Goal: Task Accomplishment & Management: Manage account settings

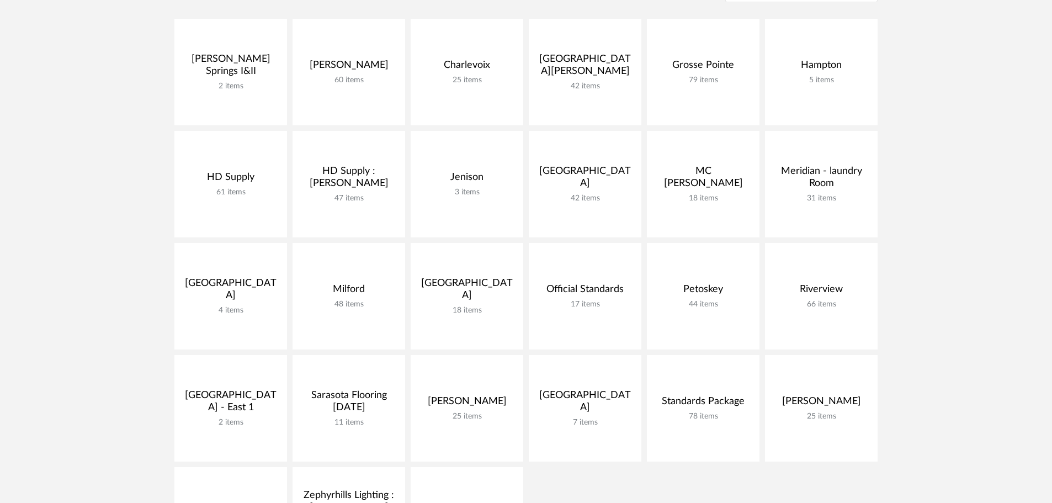
scroll to position [221, 0]
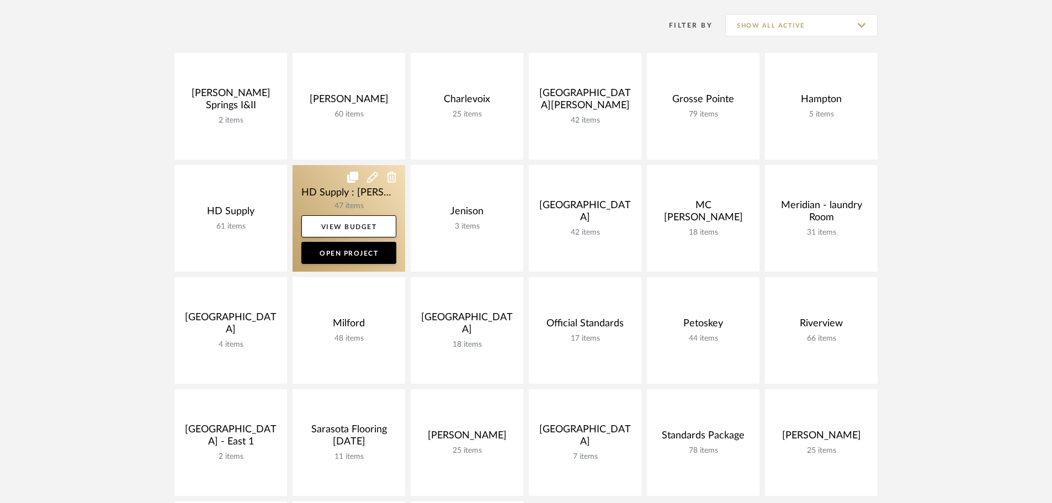
click at [296, 168] on link at bounding box center [348, 218] width 113 height 107
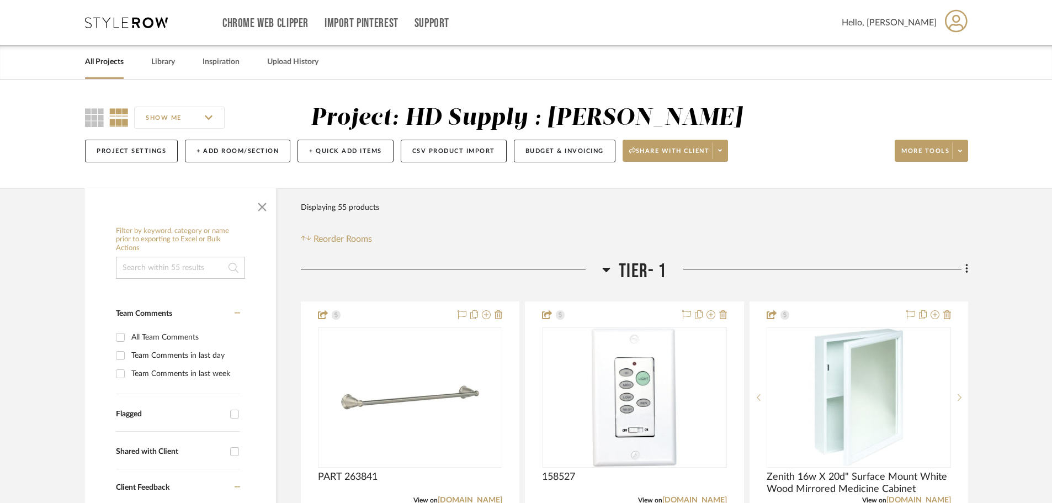
click at [604, 269] on icon at bounding box center [606, 269] width 8 height 13
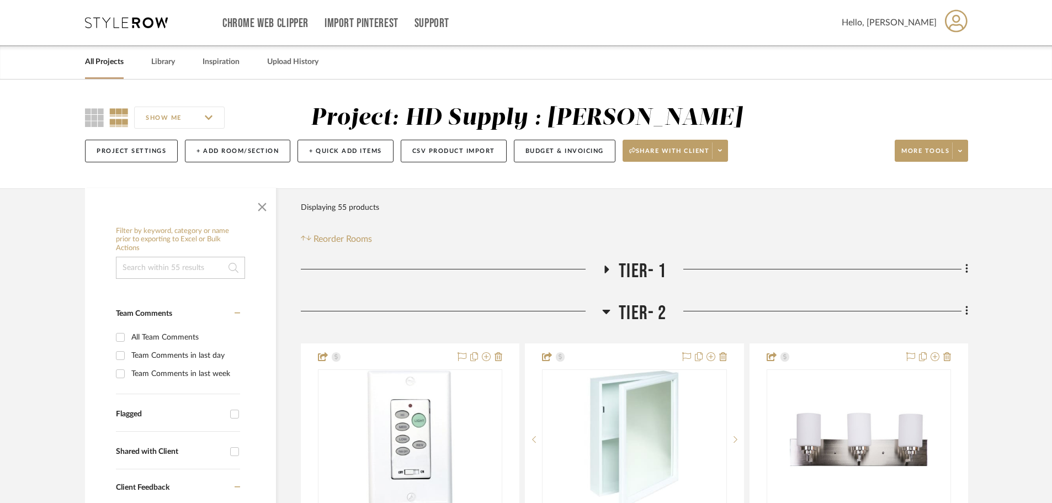
click at [607, 315] on icon at bounding box center [606, 311] width 8 height 13
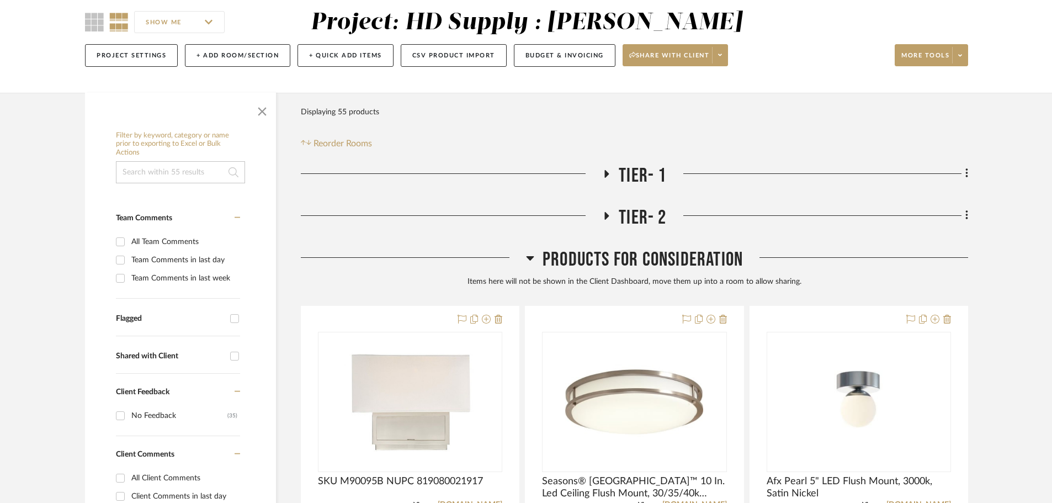
scroll to position [110, 0]
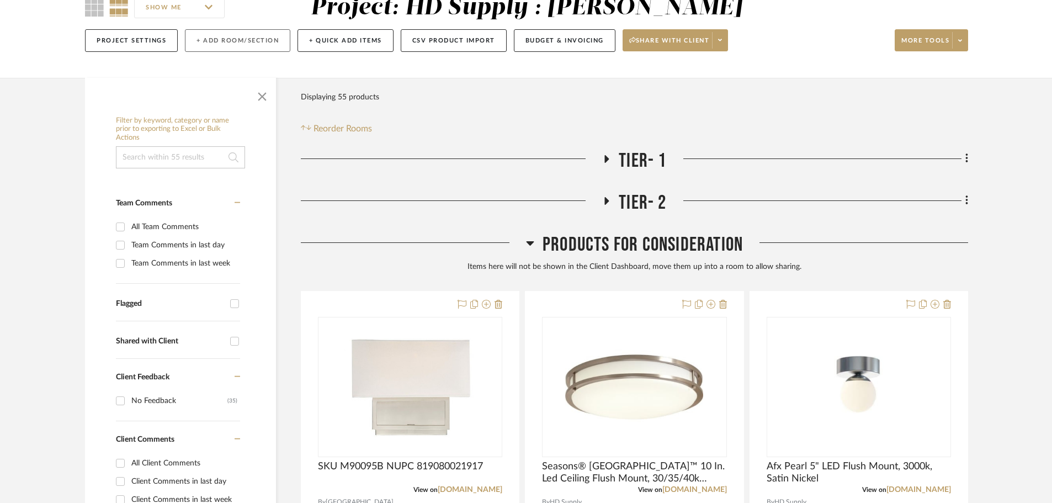
click at [237, 46] on button "+ Add Room/Section" at bounding box center [237, 40] width 105 height 23
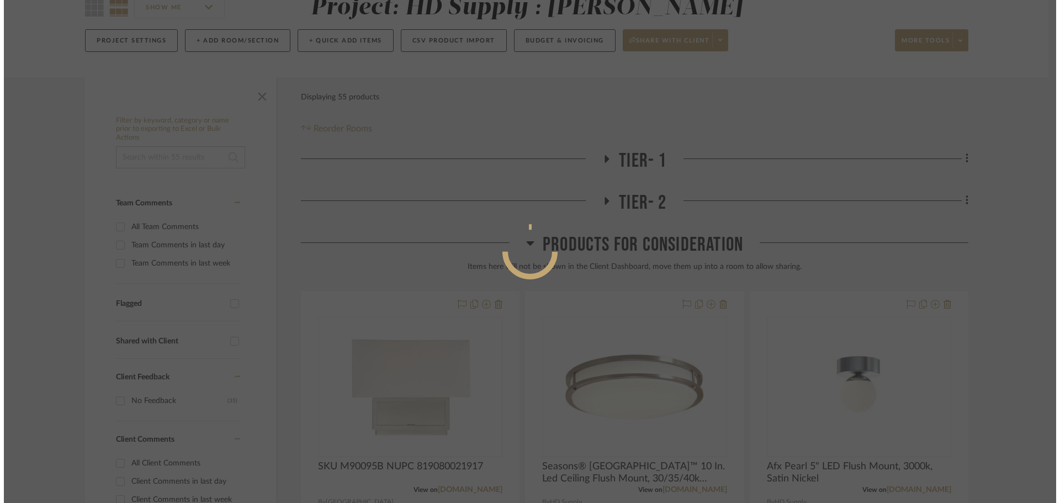
scroll to position [0, 0]
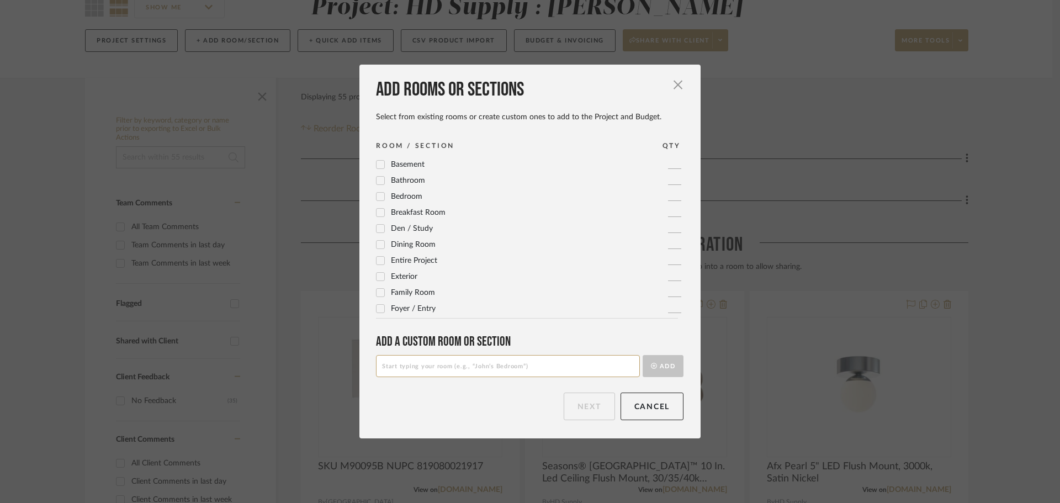
click at [465, 363] on input at bounding box center [508, 366] width 264 height 22
type input "Lighting"
click at [667, 360] on button "Add" at bounding box center [662, 366] width 41 height 22
click at [586, 411] on button "Next" at bounding box center [588, 406] width 51 height 28
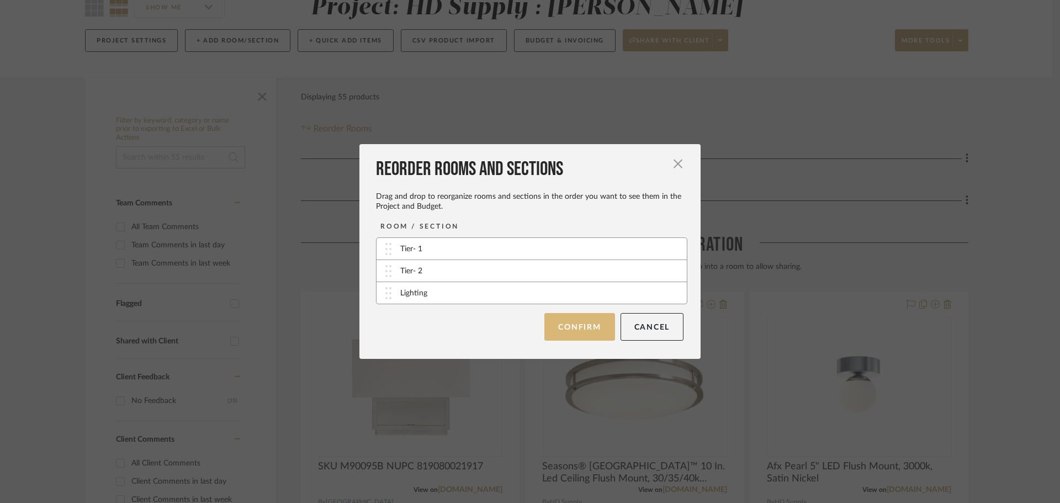
click at [560, 316] on button "Confirm" at bounding box center [579, 327] width 70 height 28
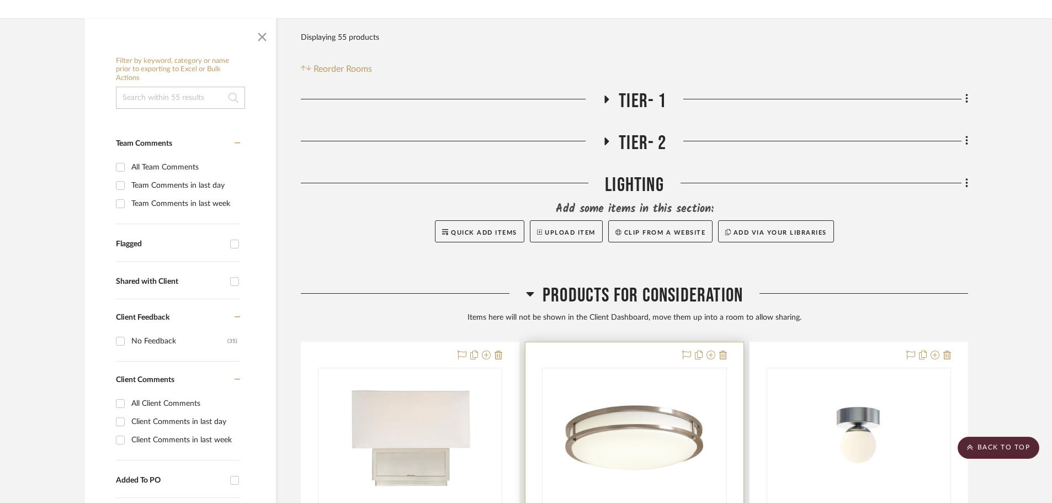
scroll to position [166, 0]
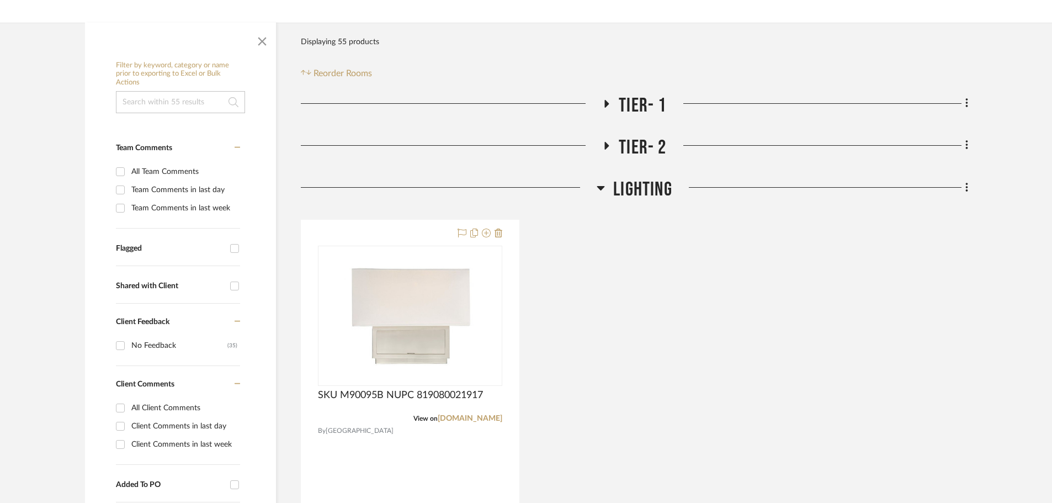
click at [913, 65] on div "Filter Products Displaying 55 products Reorder Rooms" at bounding box center [634, 55] width 667 height 49
click at [610, 397] on div "SKU M90095B NUPC 819080021917 View on savoyhouse.com By Savoy House Team Status…" at bounding box center [634, 462] width 667 height 484
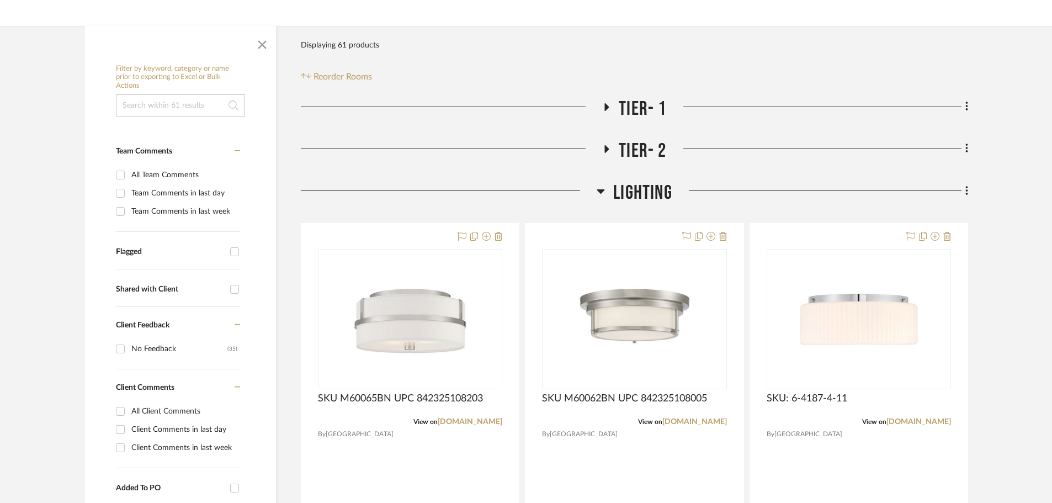
scroll to position [166, 0]
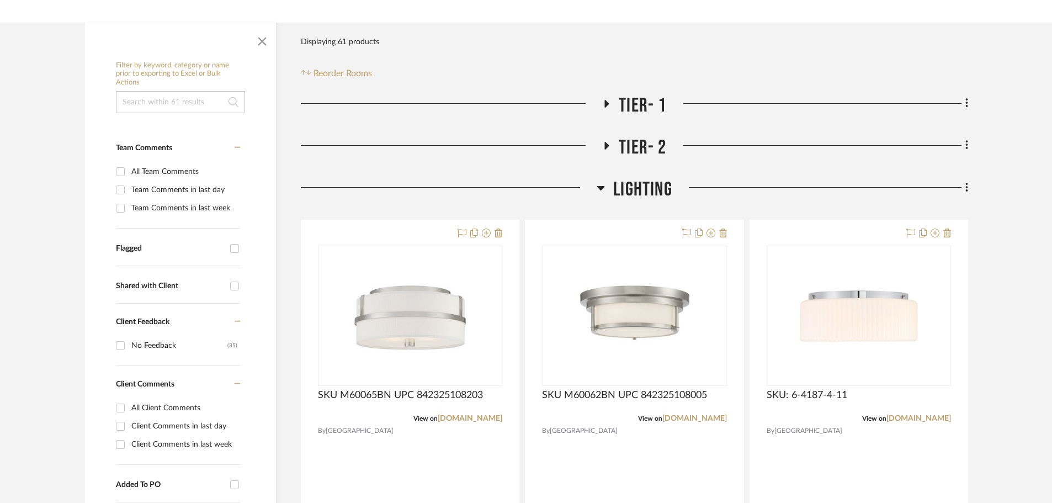
click at [600, 189] on icon at bounding box center [601, 188] width 8 height 4
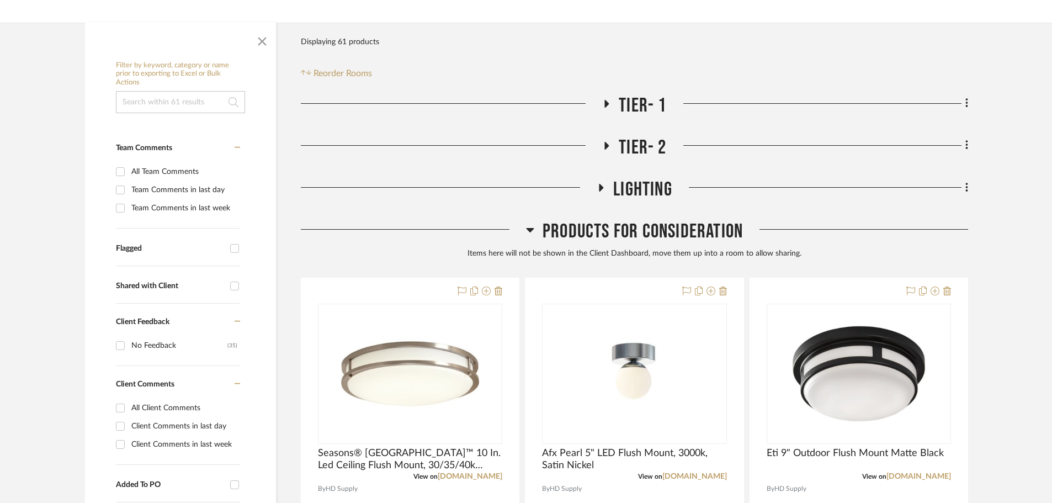
scroll to position [0, 0]
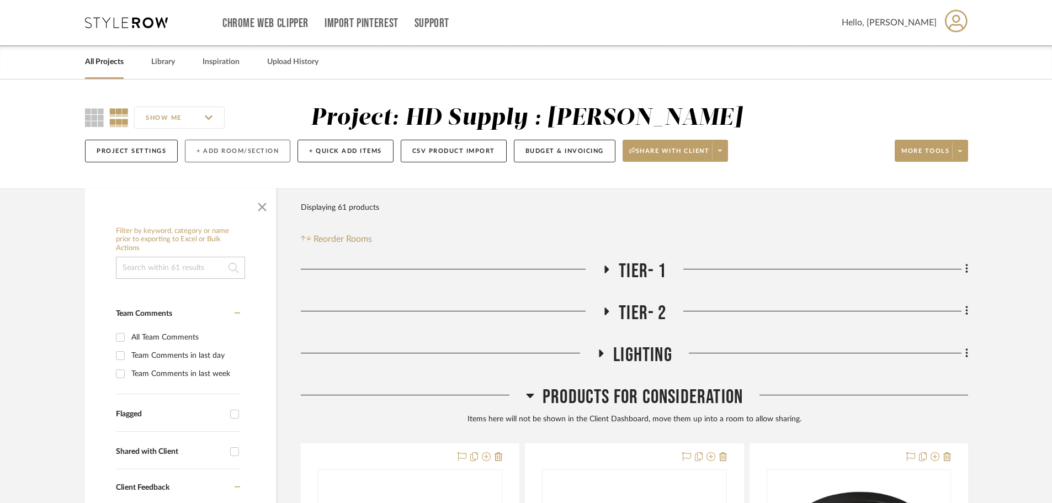
click at [229, 155] on button "+ Add Room/Section" at bounding box center [237, 151] width 105 height 23
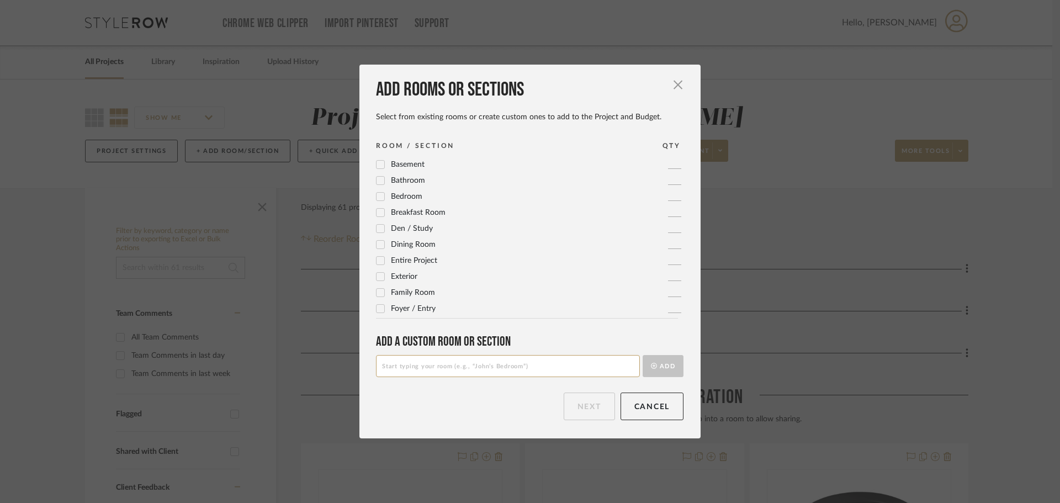
click at [470, 370] on input at bounding box center [508, 366] width 264 height 22
click at [384, 369] on input "Teir 1 Lighting" at bounding box center [508, 366] width 264 height 22
type input "Tier 1 Lighting"
click at [667, 369] on button "Add" at bounding box center [662, 366] width 41 height 22
click at [484, 365] on input at bounding box center [508, 366] width 264 height 22
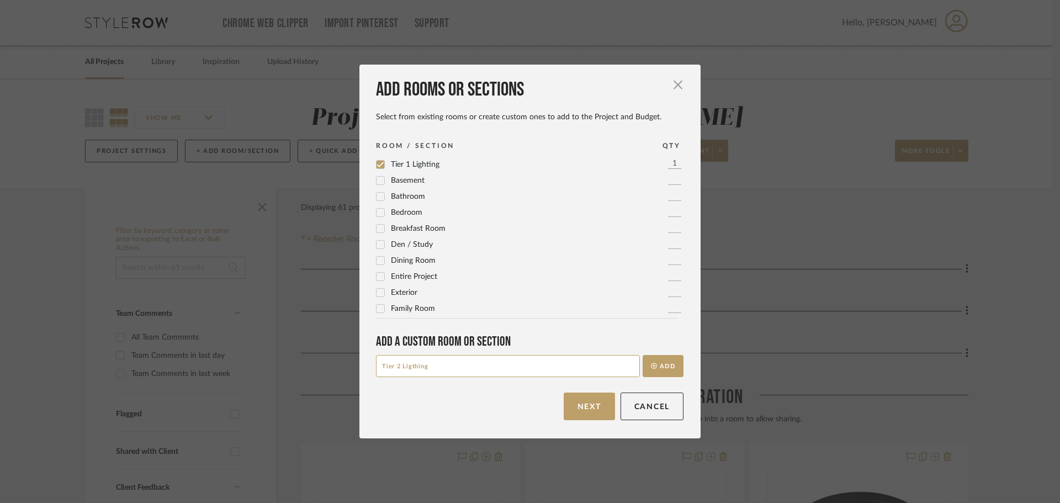
click at [398, 375] on input "Tier 2 Ligthing" at bounding box center [508, 366] width 264 height 22
click at [410, 361] on input "Tier 2 Ligthing" at bounding box center [508, 366] width 264 height 22
type input "Tier 2 Lighting"
click at [672, 359] on button "Add" at bounding box center [662, 366] width 41 height 22
click at [590, 400] on button "Next" at bounding box center [588, 406] width 51 height 28
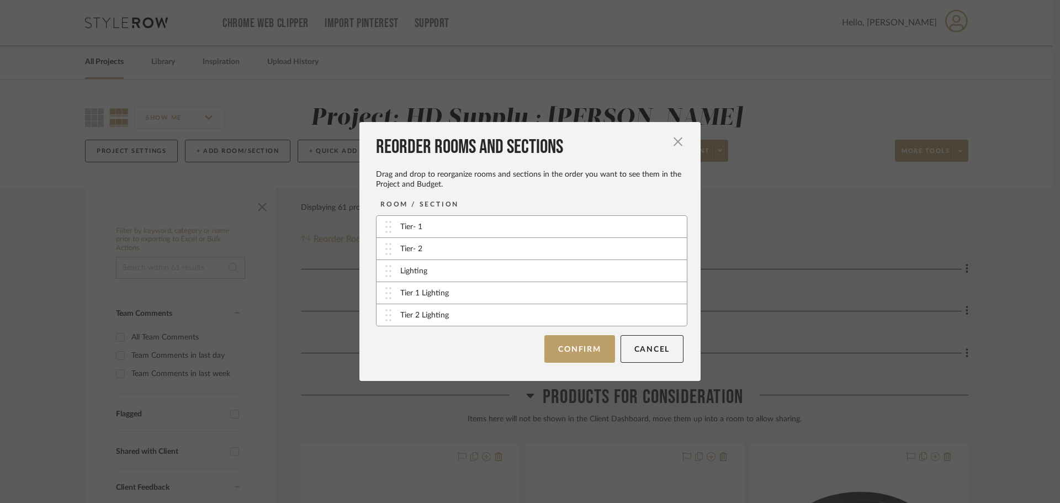
click at [561, 332] on div "ROOM / SECTION Tier- 1 Tier- 2 Lighting Tier 1 Lighting Tier 2 Lighting Confirm…" at bounding box center [534, 281] width 316 height 164
click at [563, 343] on button "Confirm" at bounding box center [579, 349] width 70 height 28
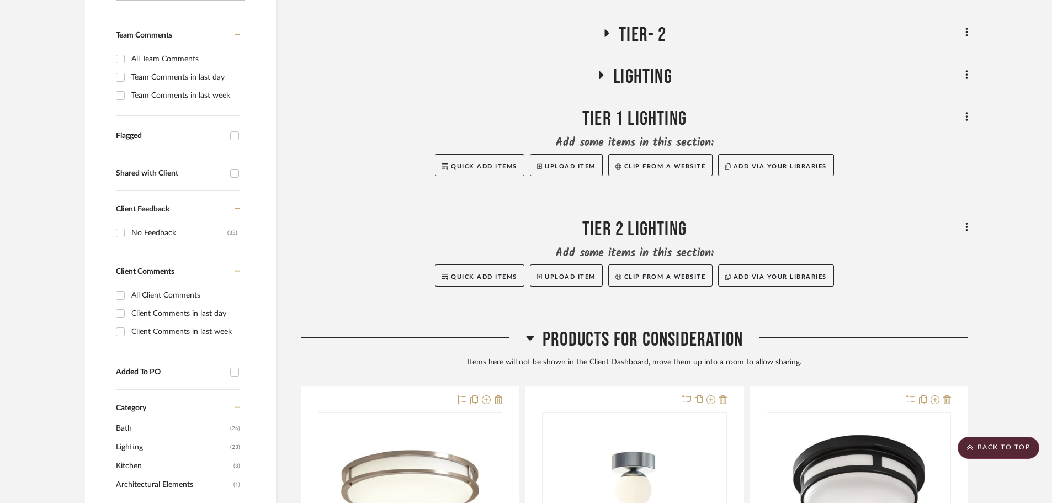
scroll to position [276, 0]
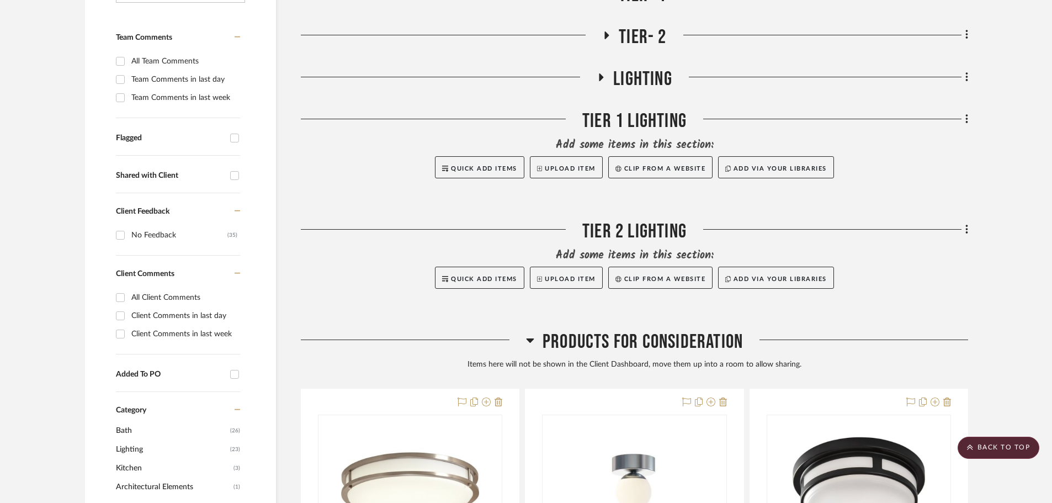
click at [597, 73] on icon at bounding box center [600, 77] width 13 height 8
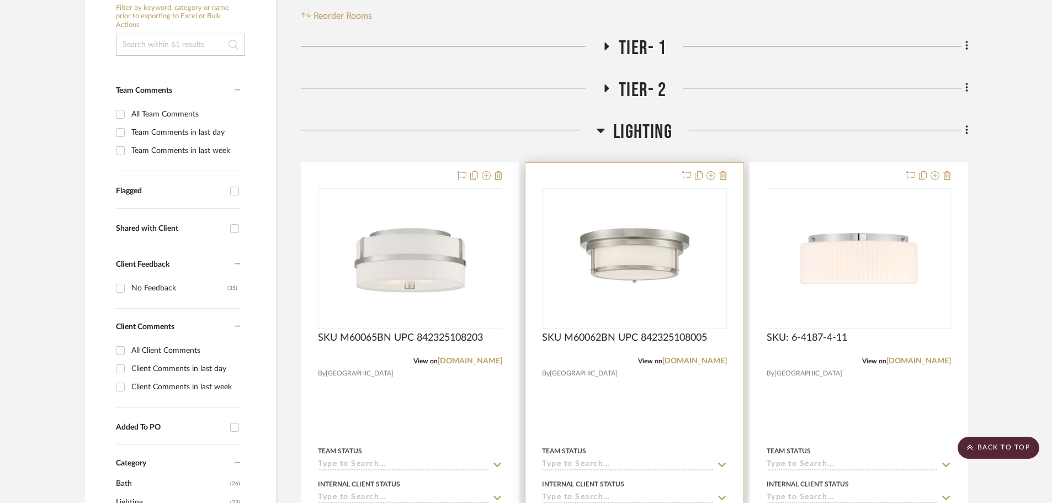
scroll to position [221, 0]
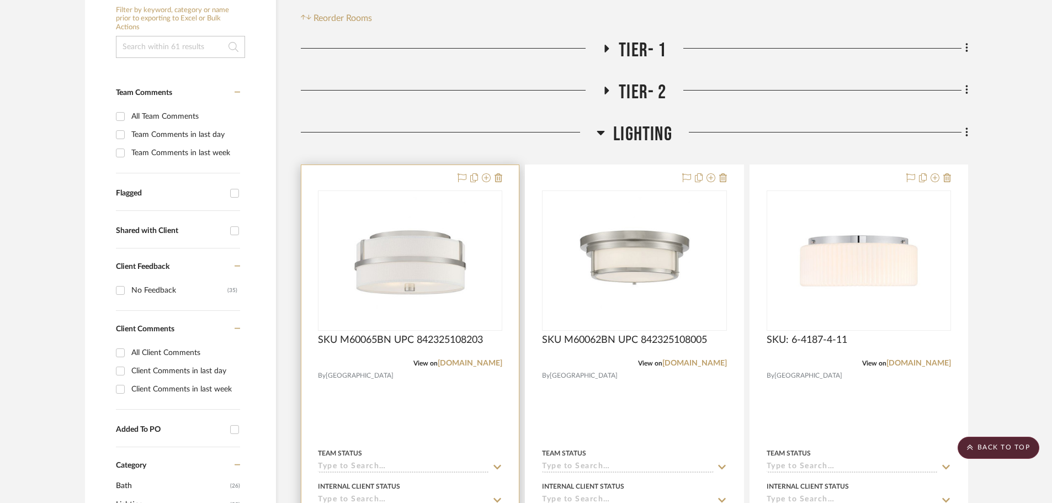
click at [413, 177] on div at bounding box center [409, 406] width 217 height 483
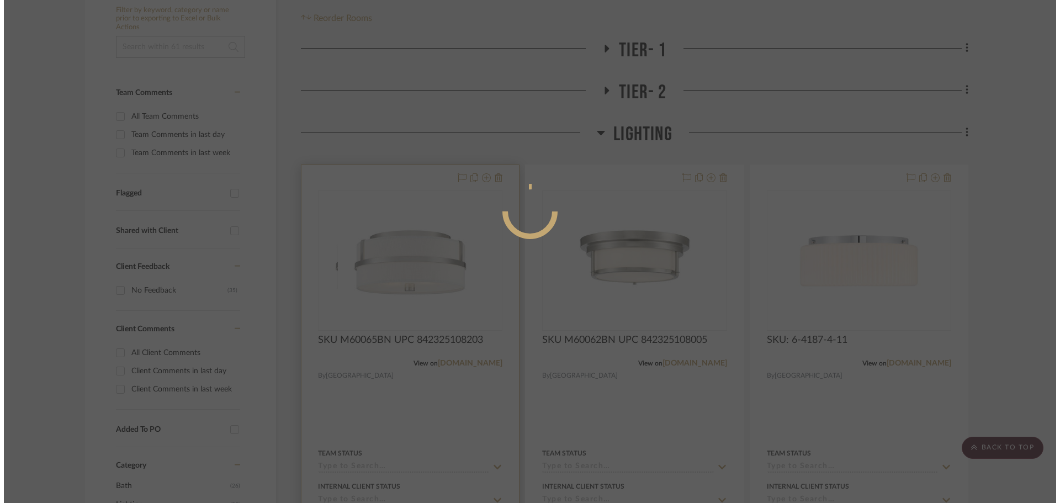
scroll to position [0, 0]
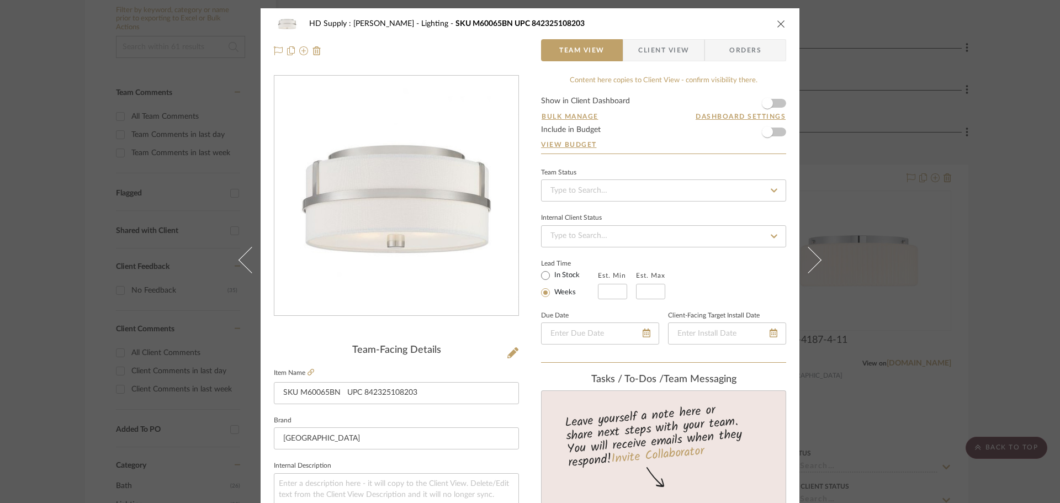
click at [770, 22] on div "HD Supply : [PERSON_NAME] Lighting SKU M60065BN UPC 842325108203" at bounding box center [530, 24] width 512 height 22
click at [778, 22] on icon "close" at bounding box center [780, 23] width 9 height 9
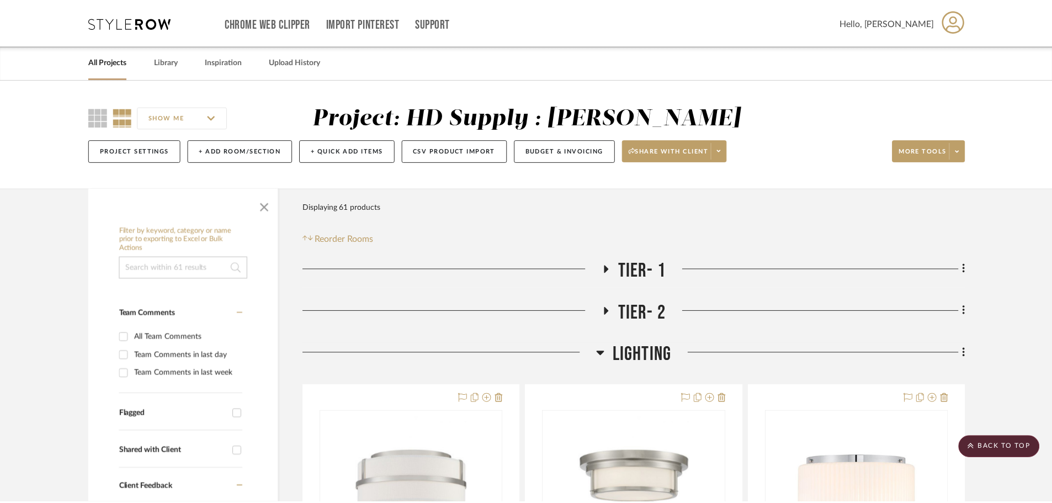
scroll to position [221, 0]
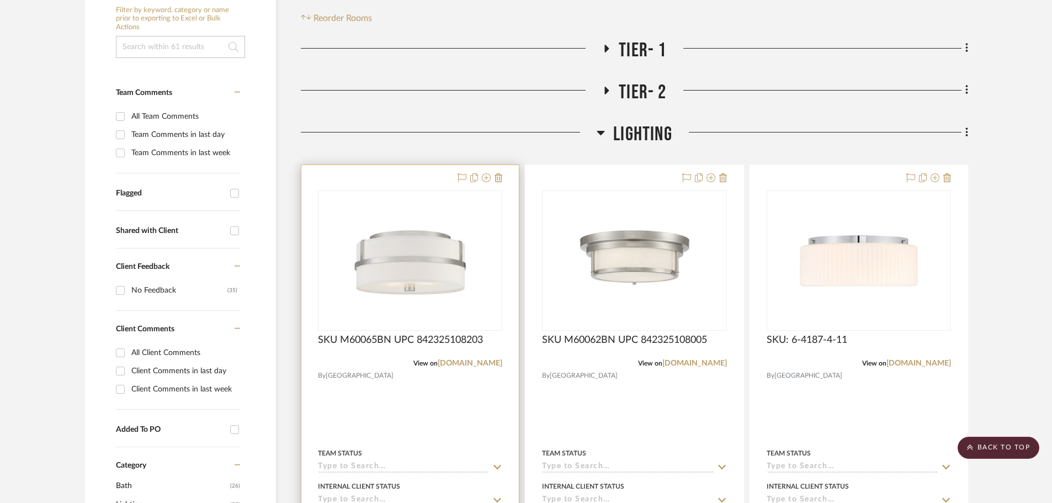
click at [470, 368] on div "View on [DOMAIN_NAME]" at bounding box center [410, 363] width 184 height 10
click at [470, 364] on link "[DOMAIN_NAME]" at bounding box center [470, 363] width 65 height 8
click at [609, 91] on icon at bounding box center [607, 91] width 4 height 8
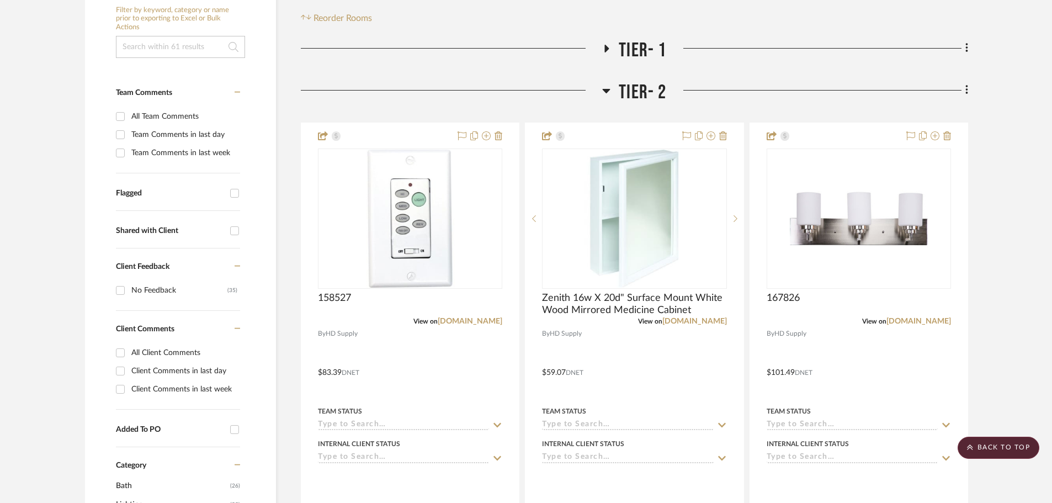
click at [607, 49] on icon at bounding box center [607, 49] width 4 height 8
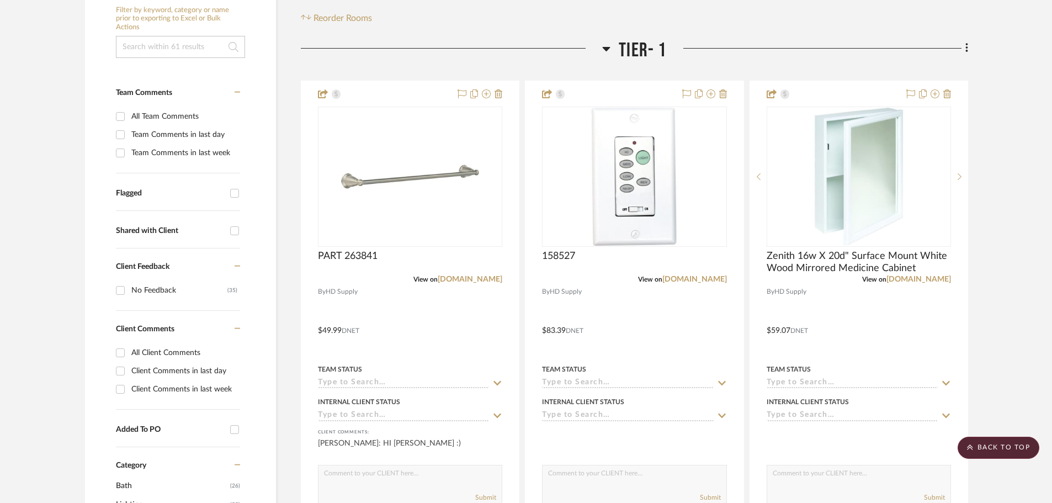
click at [607, 49] on icon at bounding box center [607, 49] width 8 height 4
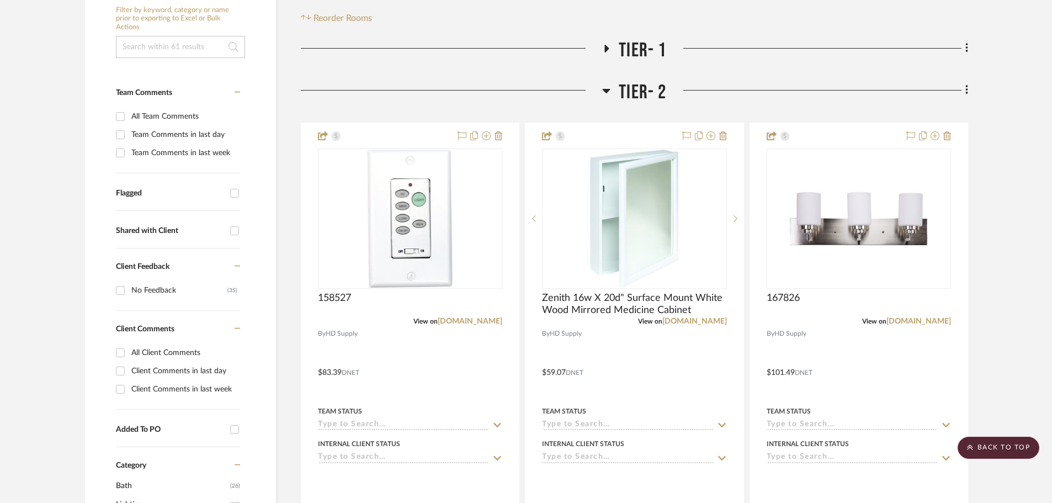
click at [606, 86] on icon at bounding box center [606, 90] width 8 height 13
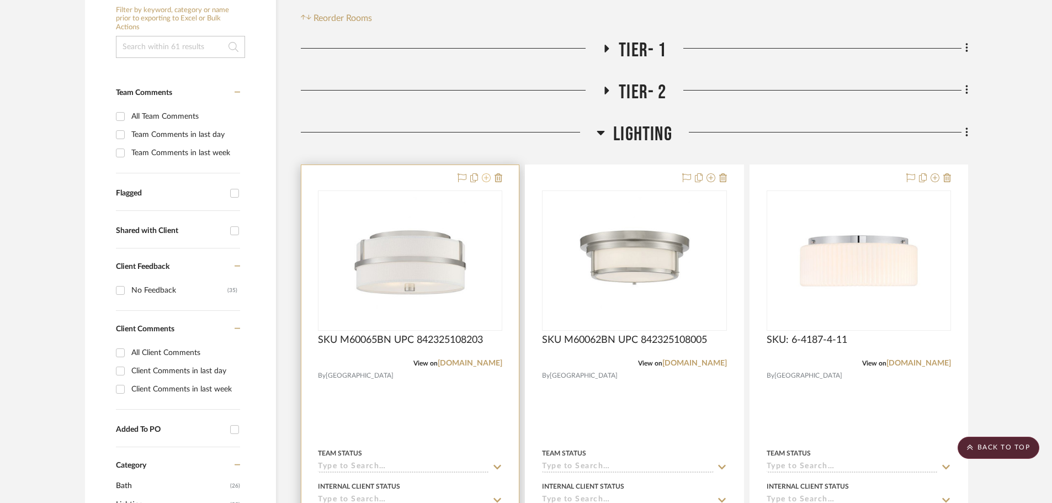
click at [486, 182] on icon at bounding box center [486, 177] width 9 height 9
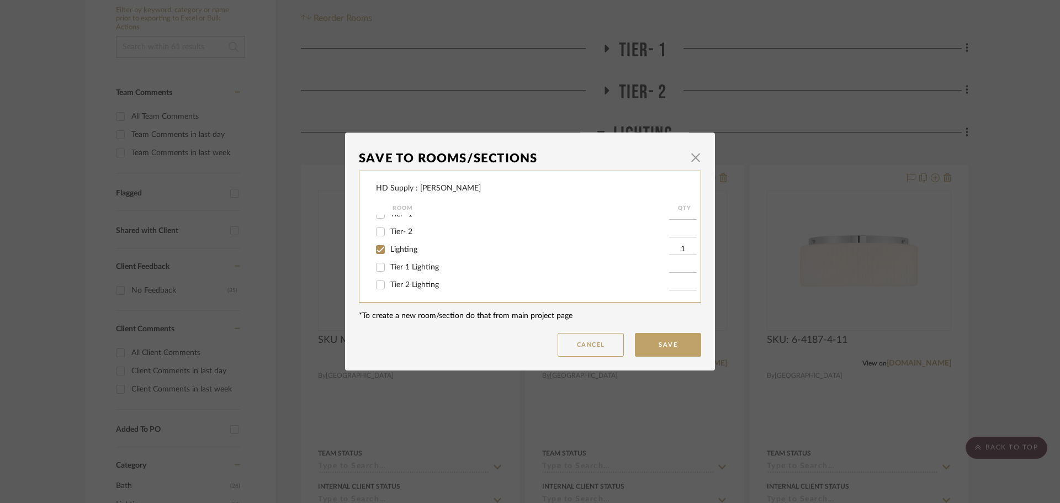
scroll to position [12, 0]
click at [375, 280] on input "Tier 2 Lighting" at bounding box center [380, 282] width 18 height 18
checkbox input "true"
type input "1"
click at [377, 243] on input "Lighting" at bounding box center [380, 247] width 18 height 18
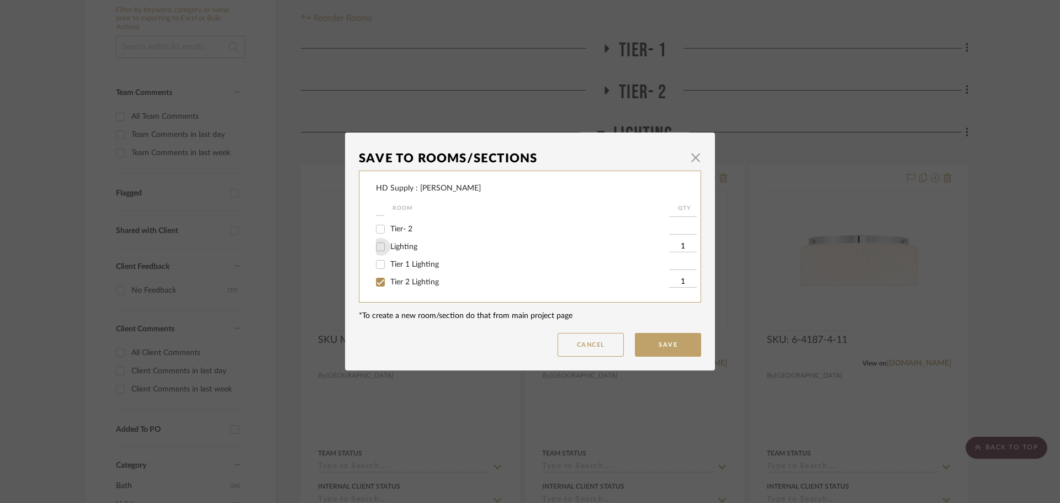
checkbox input "false"
click at [669, 338] on button "Save" at bounding box center [668, 345] width 66 height 24
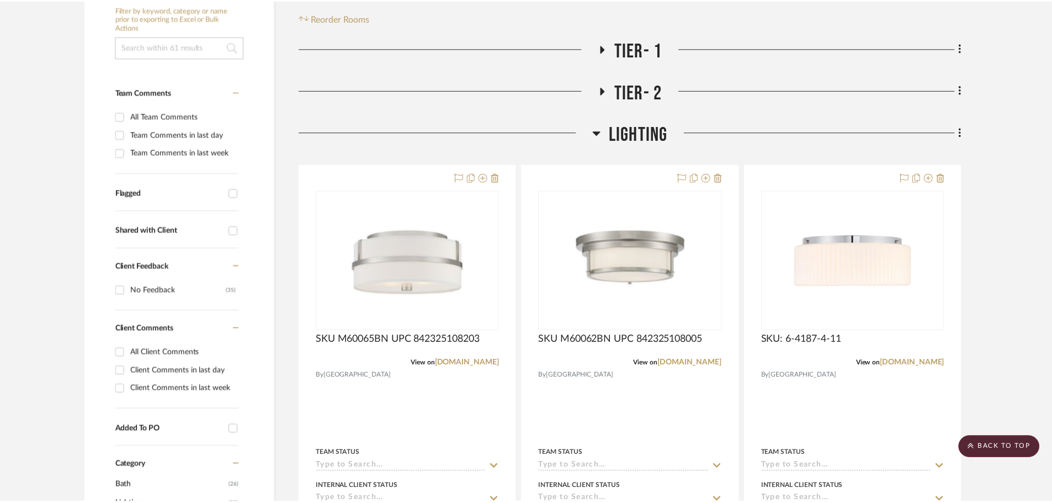
scroll to position [221, 0]
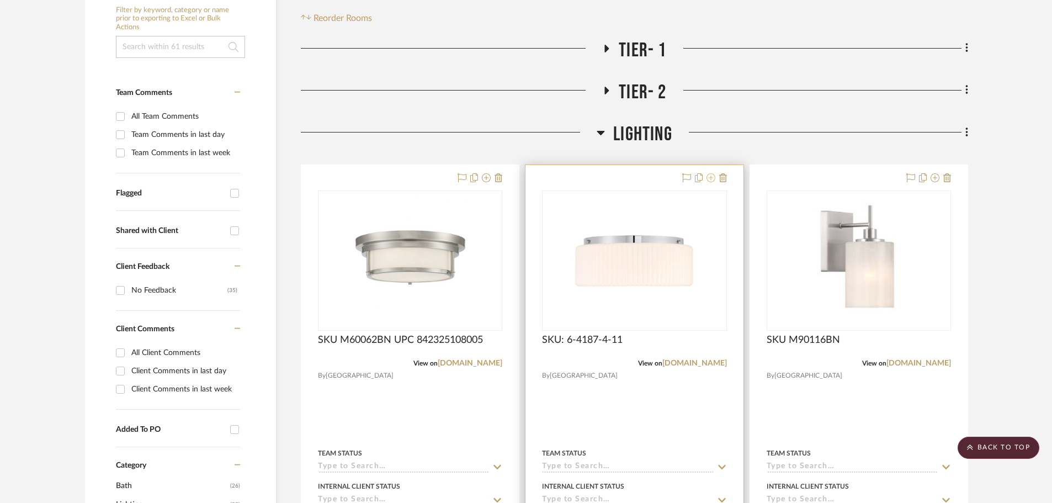
click at [714, 177] on icon at bounding box center [710, 177] width 9 height 9
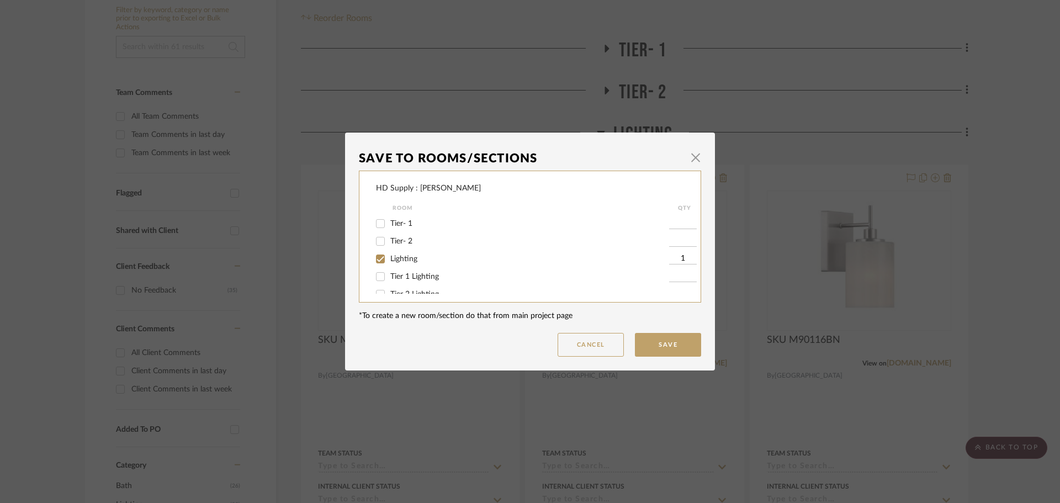
scroll to position [12, 0]
click at [373, 280] on input "Tier 2 Lighting" at bounding box center [380, 282] width 18 height 18
checkbox input "true"
type input "1"
click at [651, 348] on button "Save" at bounding box center [668, 345] width 66 height 24
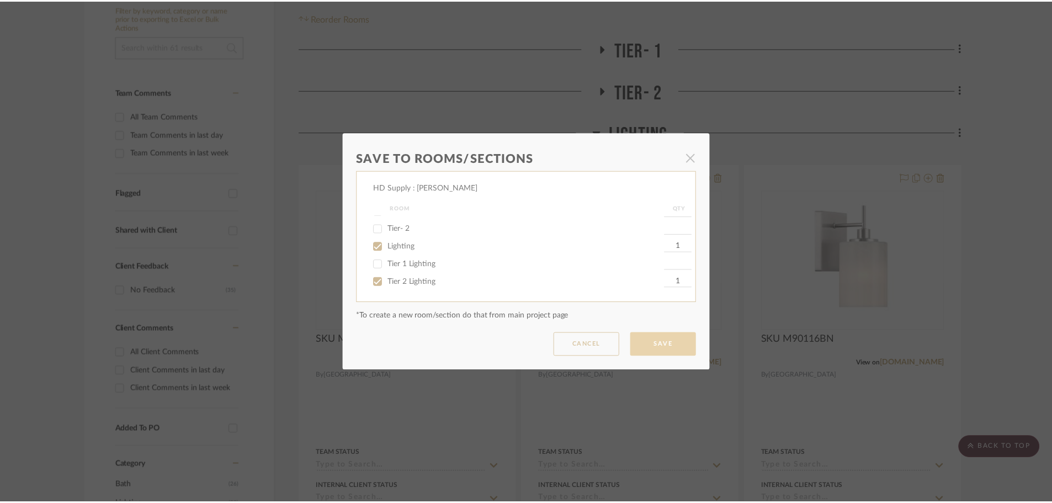
scroll to position [221, 0]
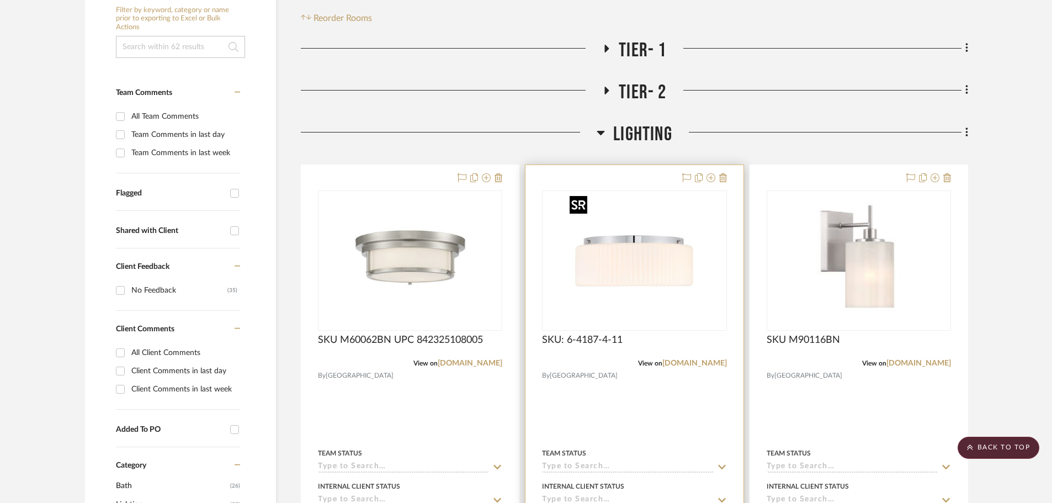
click at [671, 263] on img "0" at bounding box center [634, 261] width 138 height 138
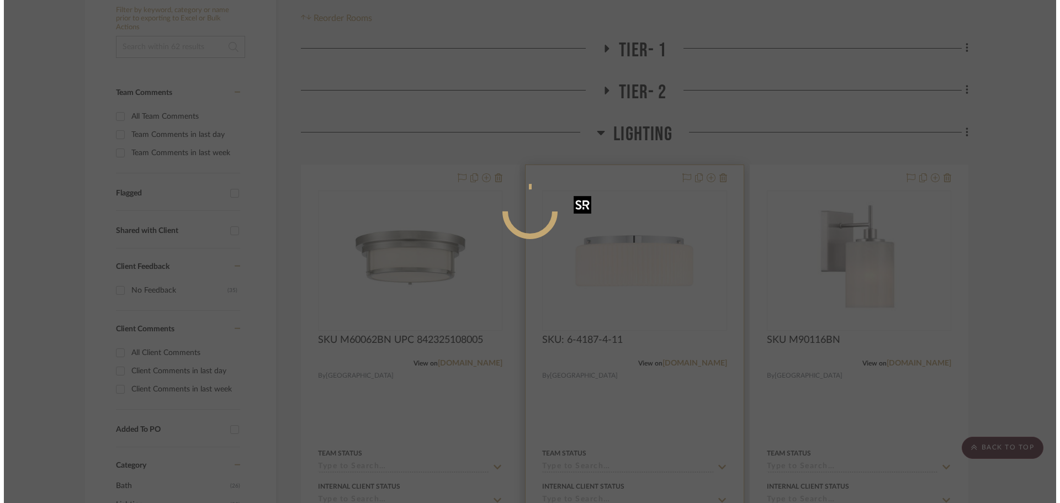
scroll to position [0, 0]
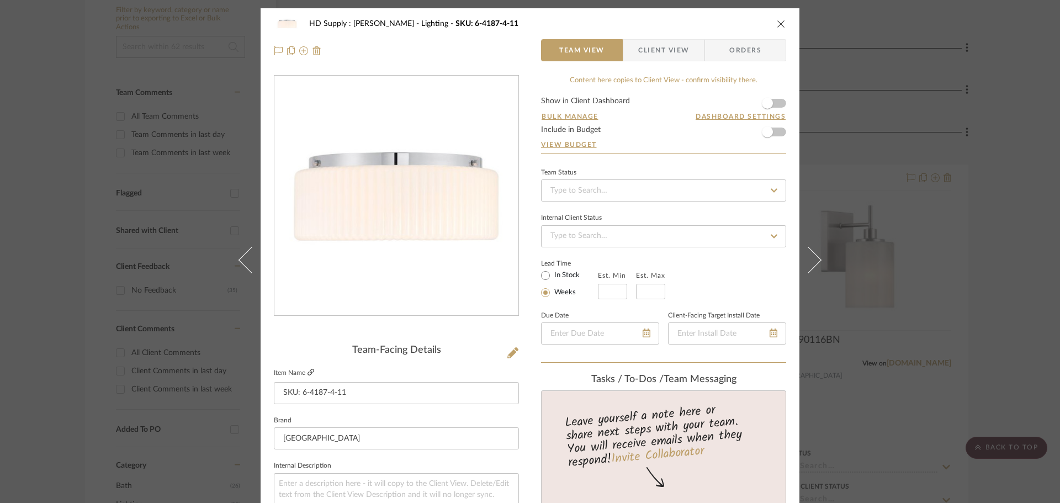
click at [308, 368] on link at bounding box center [310, 372] width 7 height 9
click at [777, 24] on icon "close" at bounding box center [780, 23] width 9 height 9
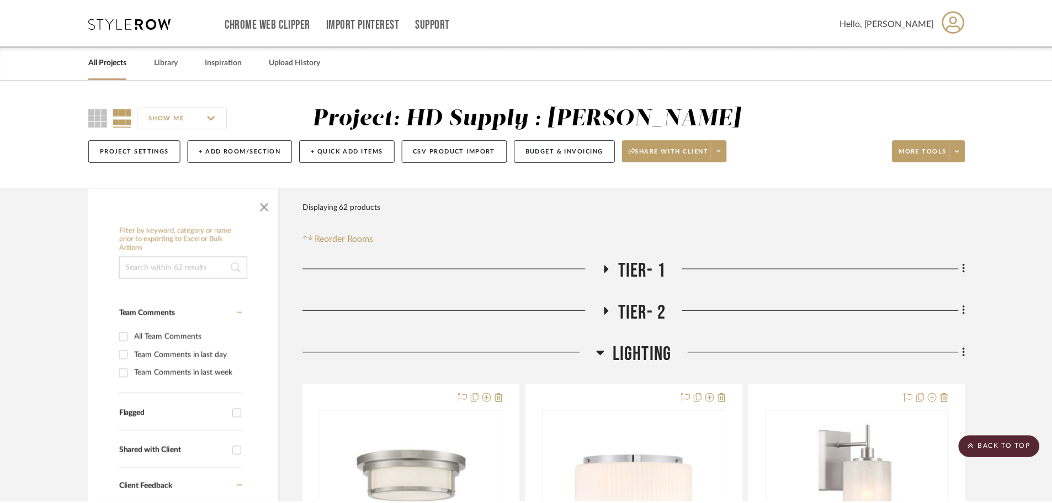
scroll to position [221, 0]
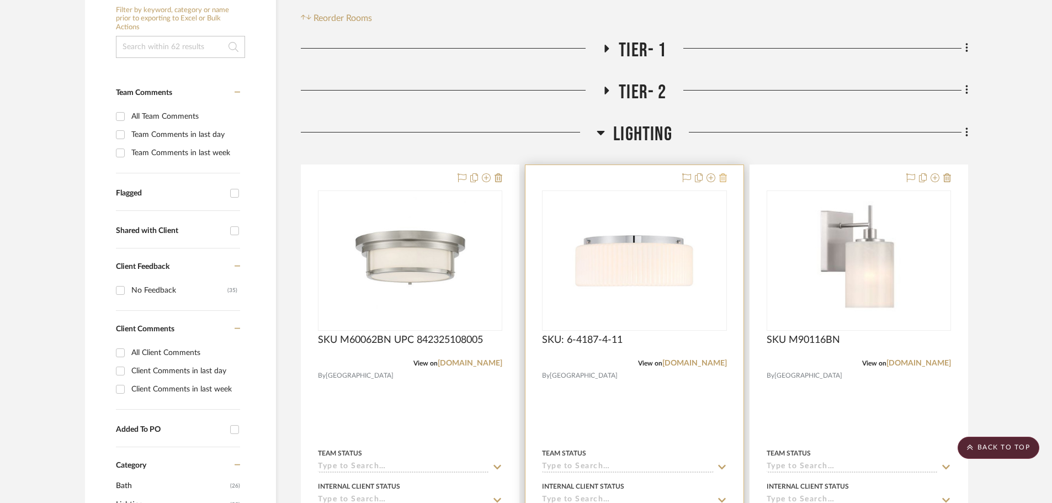
click at [719, 176] on icon at bounding box center [723, 177] width 8 height 9
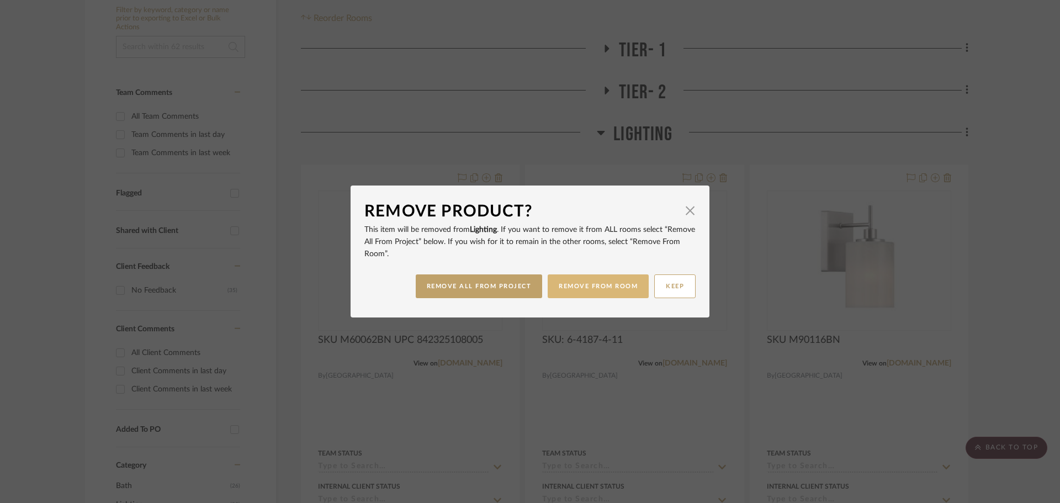
click at [563, 288] on button "REMOVE FROM ROOM" at bounding box center [597, 286] width 101 height 24
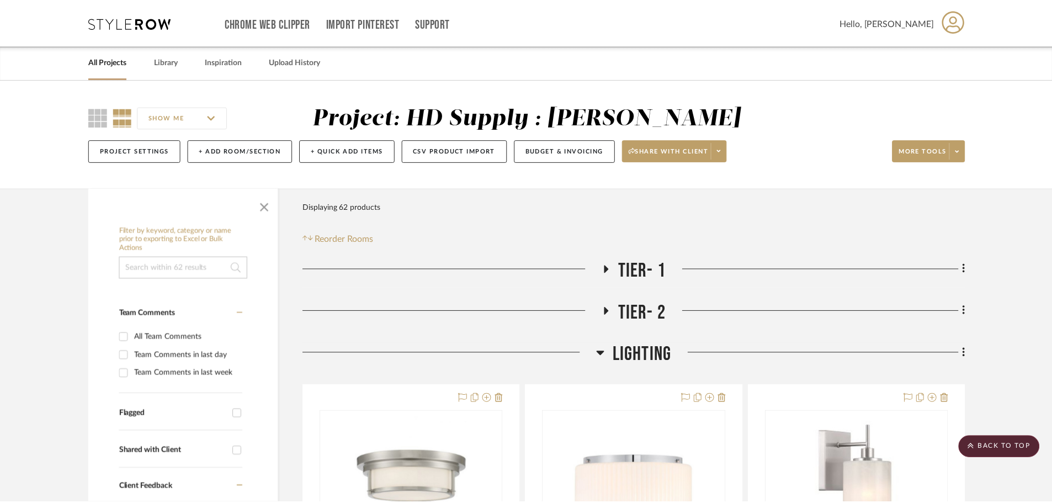
scroll to position [221, 0]
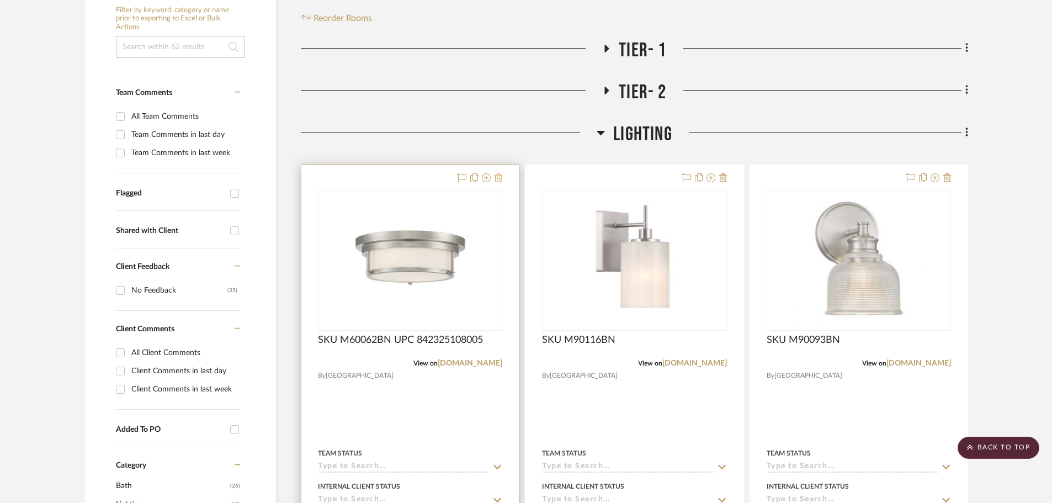
click at [496, 178] on icon at bounding box center [498, 177] width 8 height 9
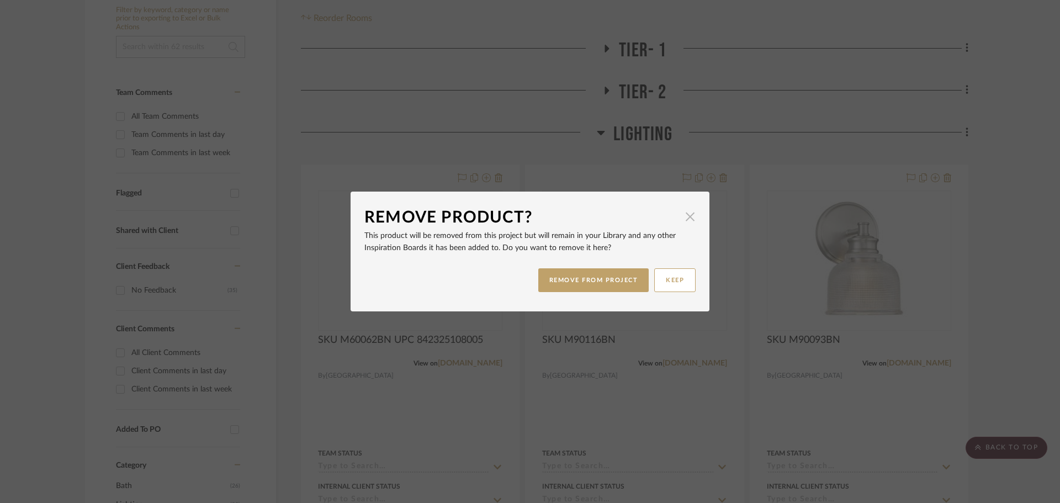
click at [686, 216] on span "button" at bounding box center [690, 216] width 22 height 22
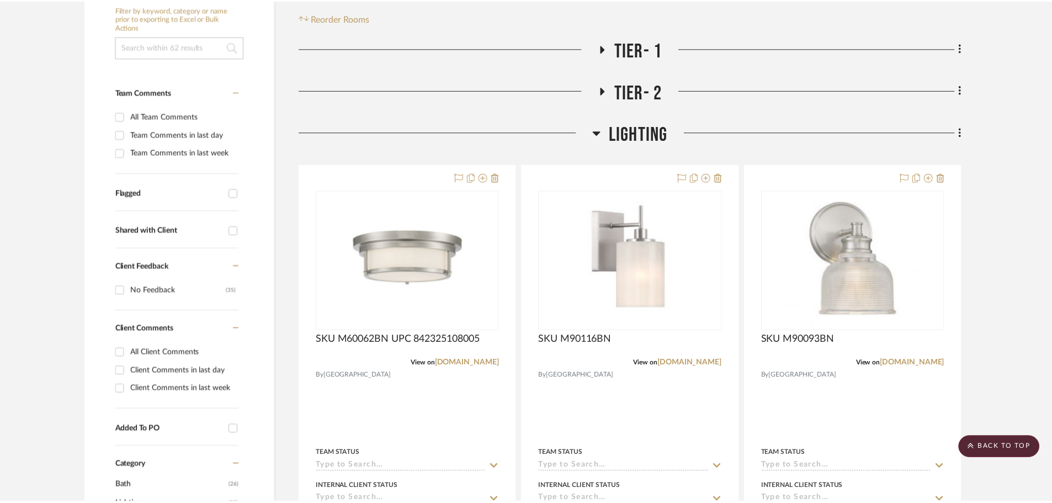
scroll to position [221, 0]
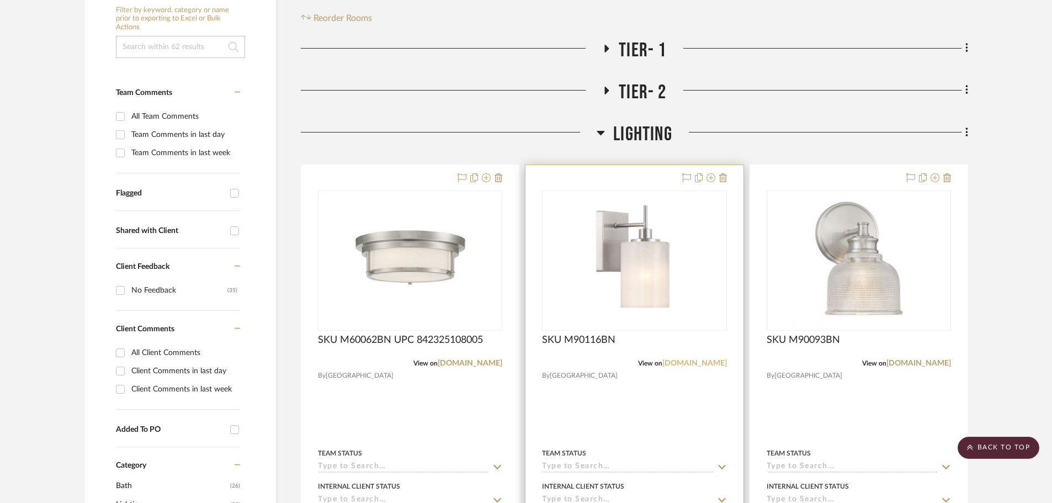
click at [685, 362] on link "[DOMAIN_NAME]" at bounding box center [694, 363] width 65 height 8
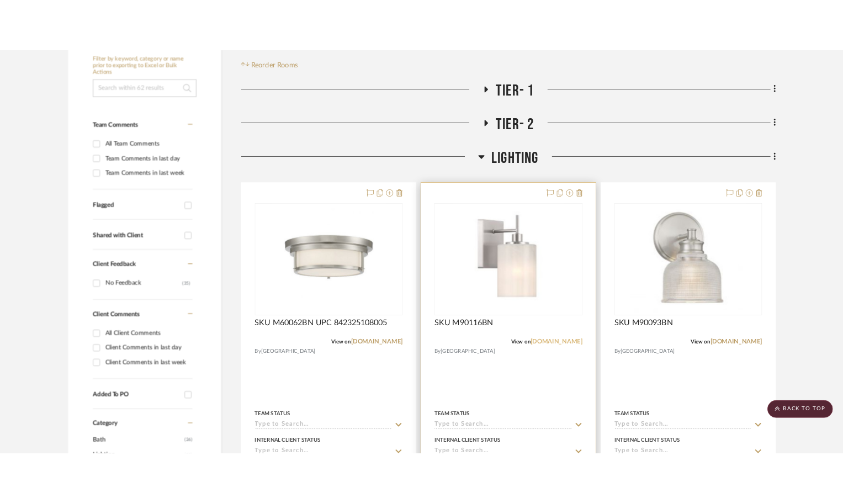
scroll to position [249, 0]
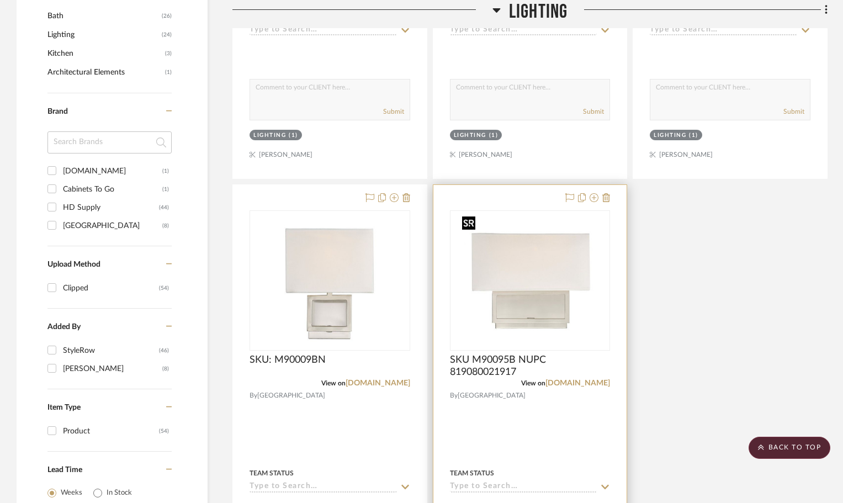
scroll to position [717, 0]
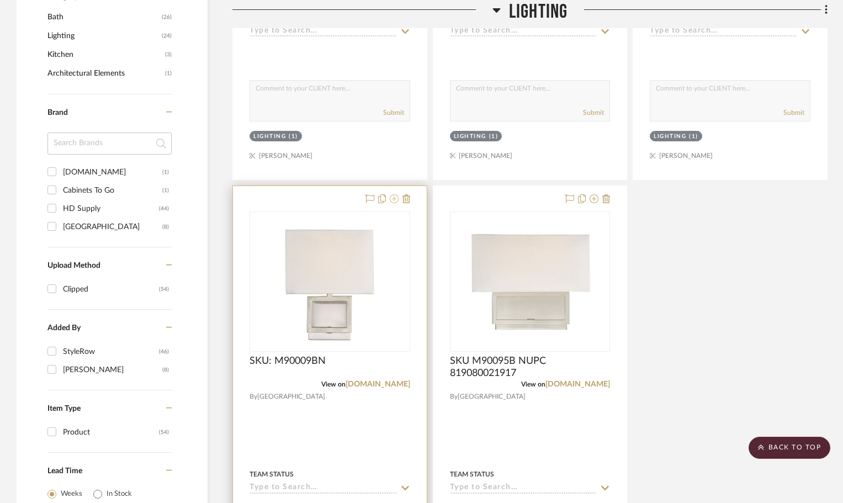
click at [392, 196] on icon at bounding box center [394, 198] width 9 height 9
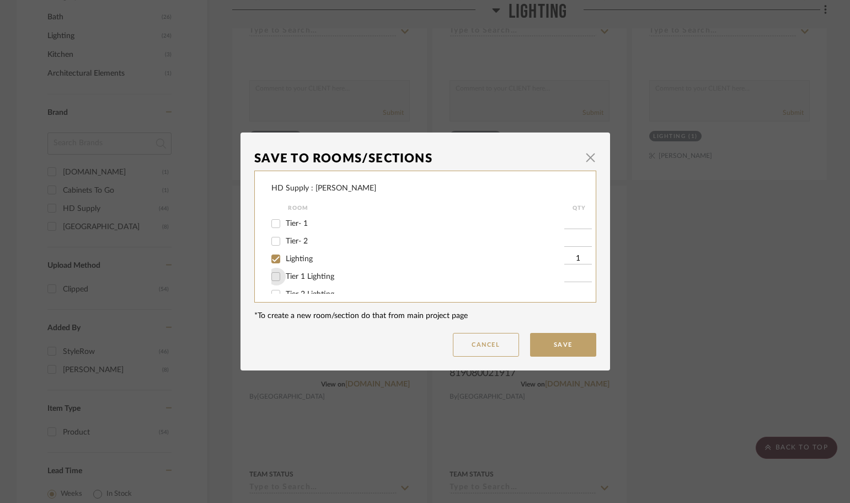
click at [273, 275] on input "Tier 1 Lighting" at bounding box center [276, 277] width 18 height 18
checkbox input "true"
type input "1"
click at [271, 257] on input "Lighting" at bounding box center [276, 259] width 18 height 18
checkbox input "false"
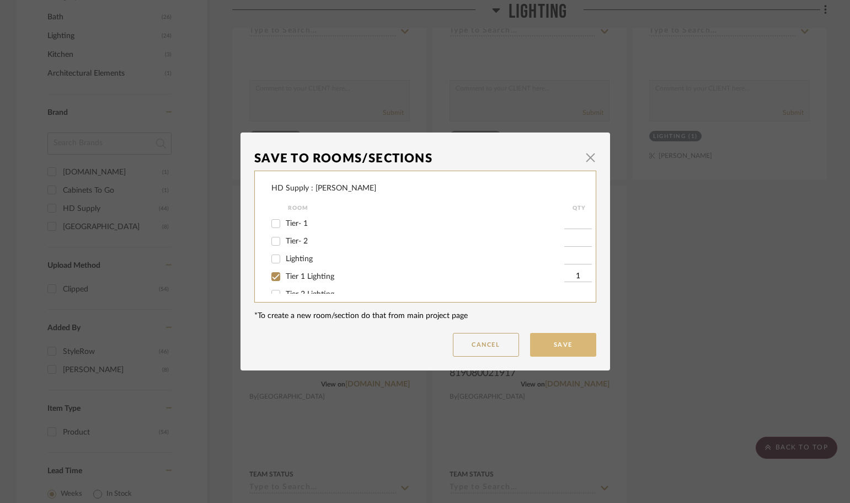
click at [565, 344] on button "Save" at bounding box center [563, 345] width 66 height 24
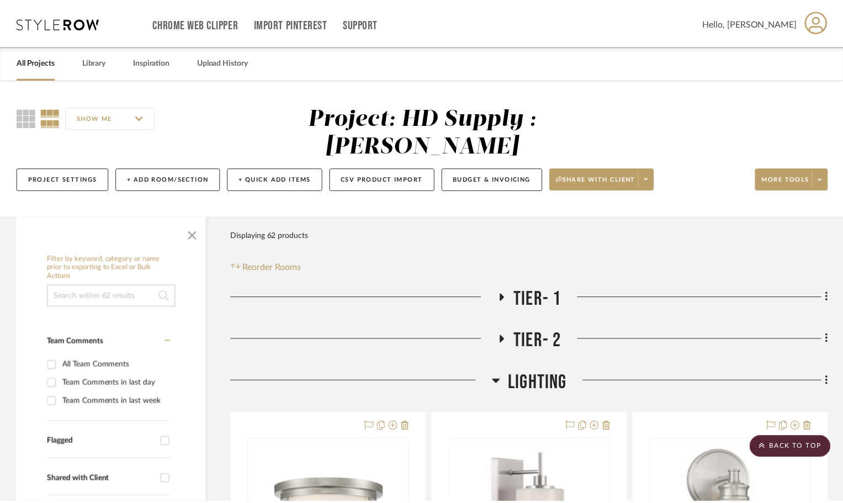
scroll to position [717, 0]
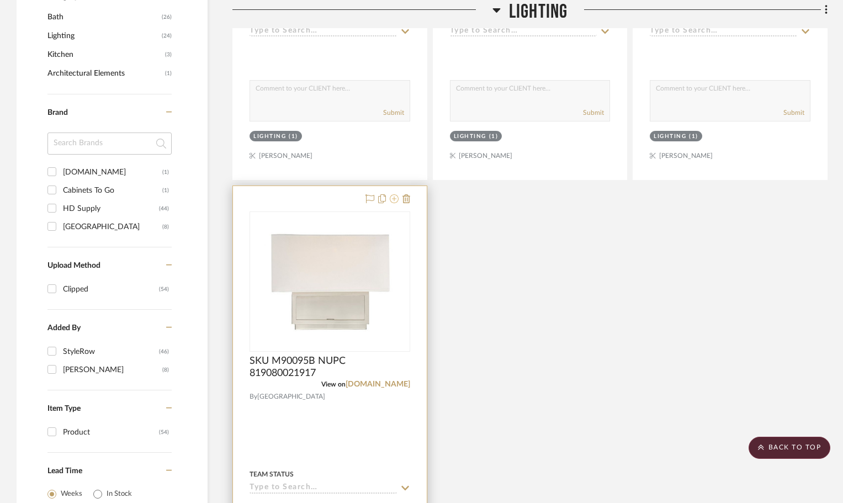
click at [394, 201] on icon at bounding box center [394, 198] width 9 height 9
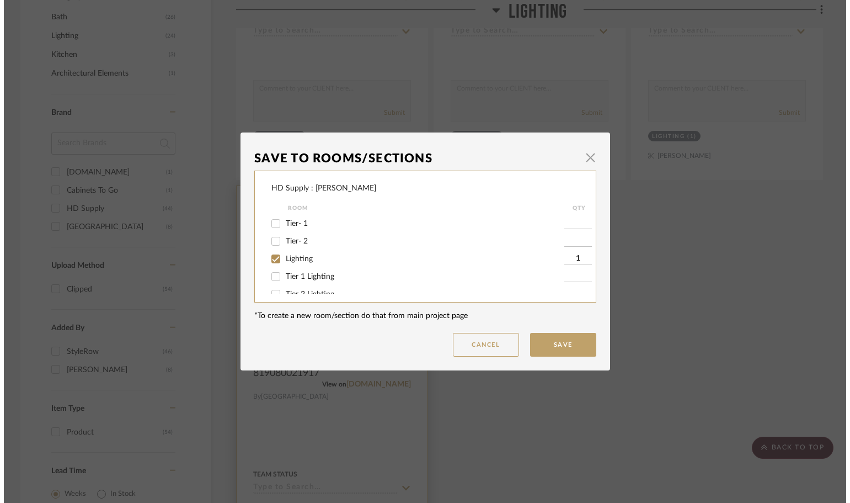
scroll to position [0, 0]
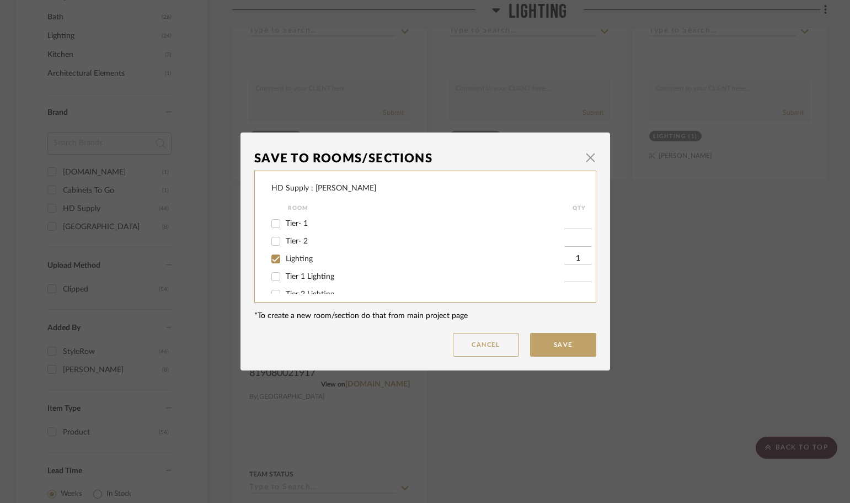
click at [274, 276] on input "Tier 1 Lighting" at bounding box center [276, 277] width 18 height 18
checkbox input "true"
type input "1"
click at [268, 257] on input "Lighting" at bounding box center [276, 259] width 18 height 18
checkbox input "false"
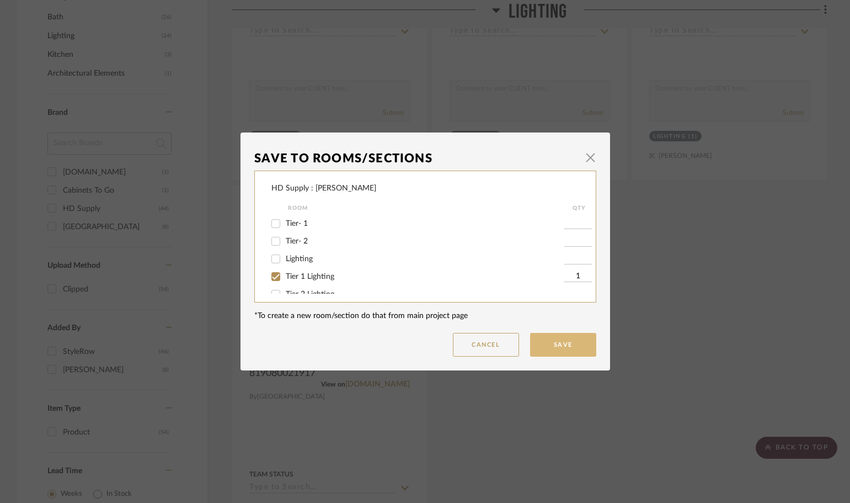
click at [565, 343] on button "Save" at bounding box center [563, 345] width 66 height 24
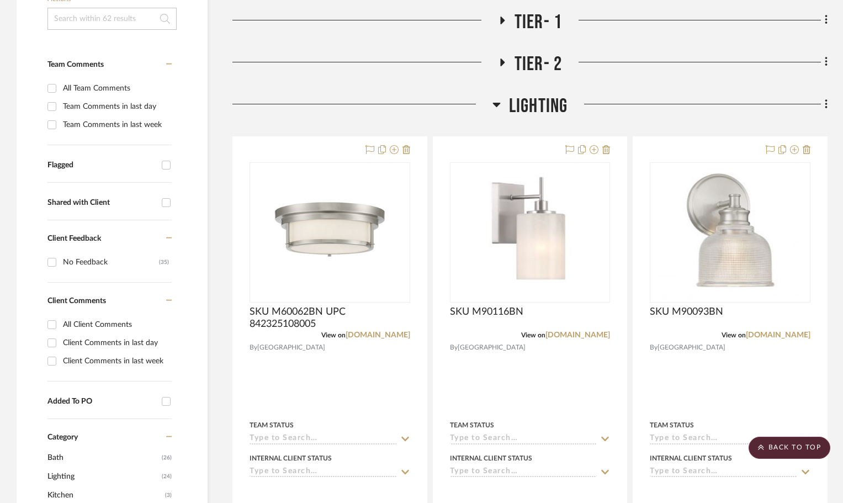
scroll to position [276, 0]
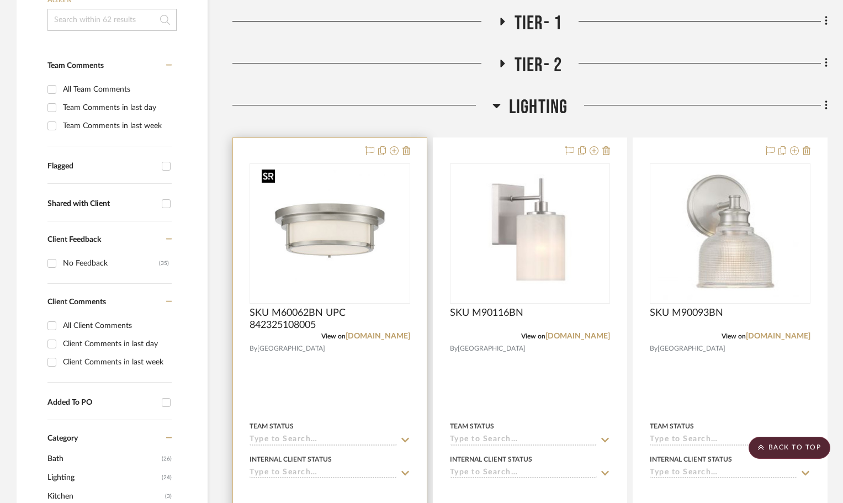
click at [350, 215] on img "0" at bounding box center [329, 233] width 145 height 138
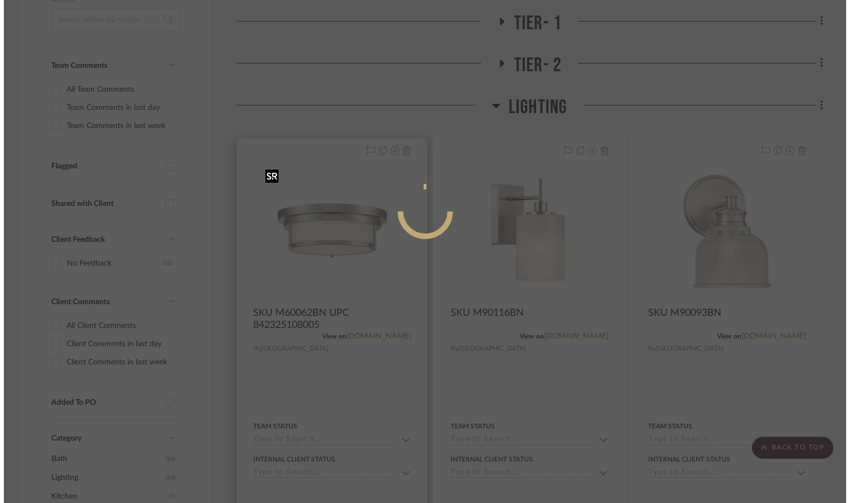
scroll to position [0, 0]
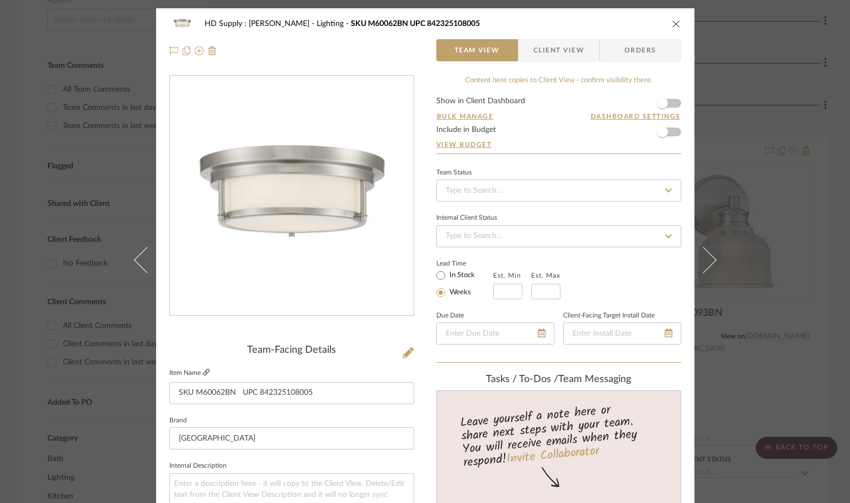
click at [203, 369] on icon at bounding box center [206, 372] width 7 height 7
click at [672, 22] on icon "close" at bounding box center [676, 23] width 9 height 9
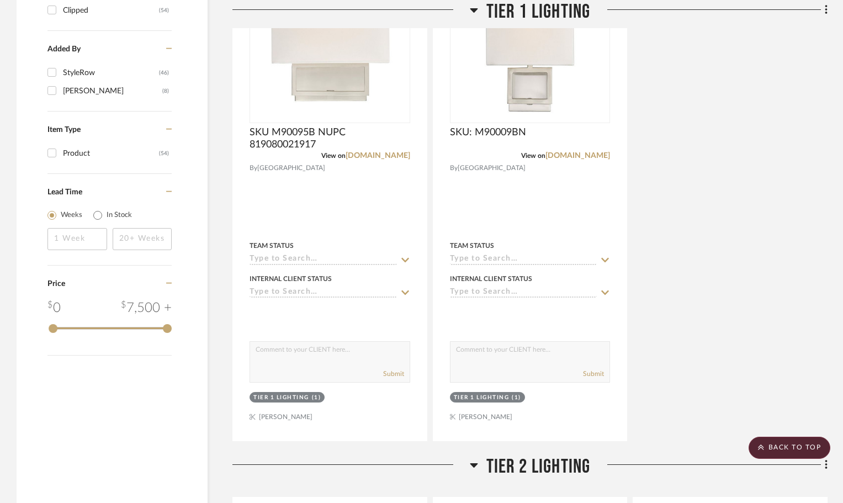
scroll to position [1104, 0]
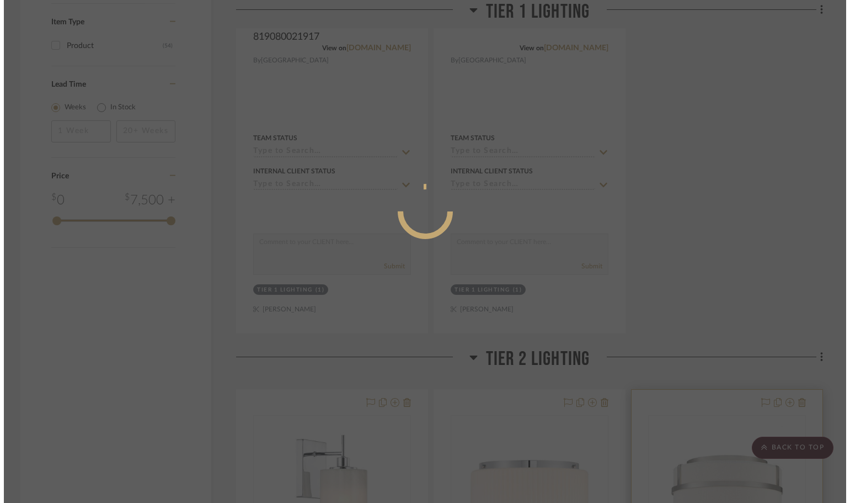
scroll to position [0, 0]
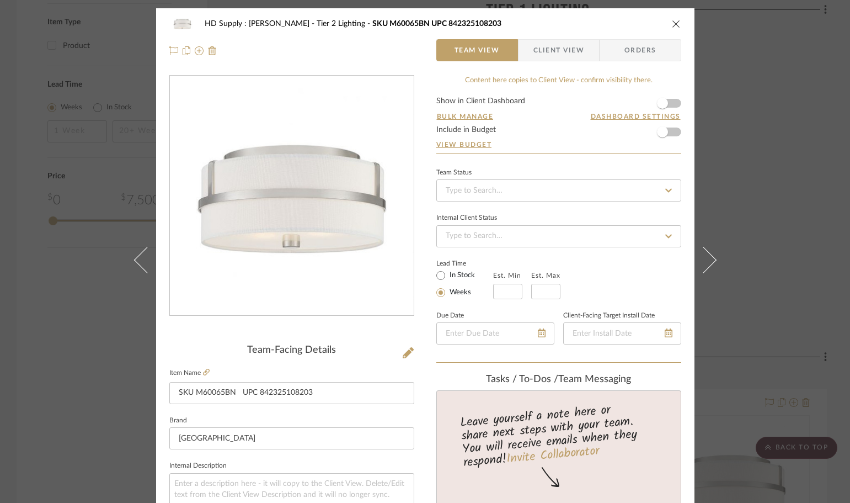
click at [673, 23] on icon "close" at bounding box center [676, 23] width 9 height 9
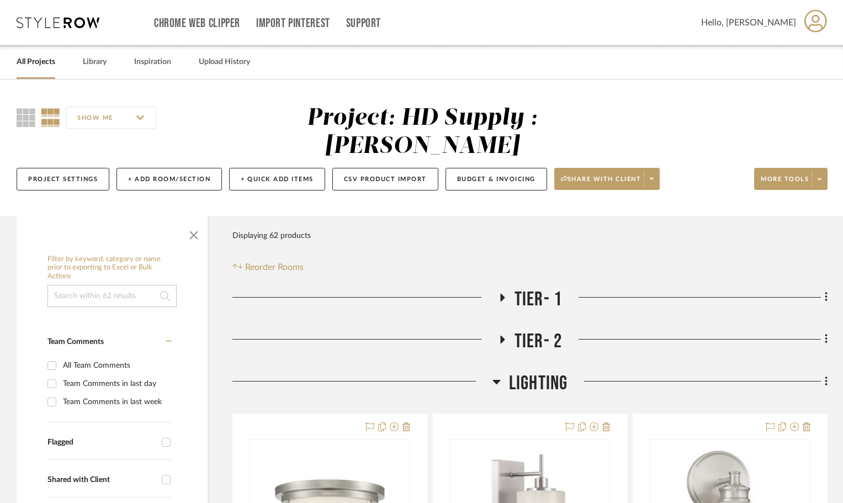
click at [67, 16] on div "Chrome Web Clipper Import Pinterest Support All Projects Library Inspiration Up…" at bounding box center [422, 22] width 811 height 45
click at [56, 17] on icon at bounding box center [58, 22] width 83 height 11
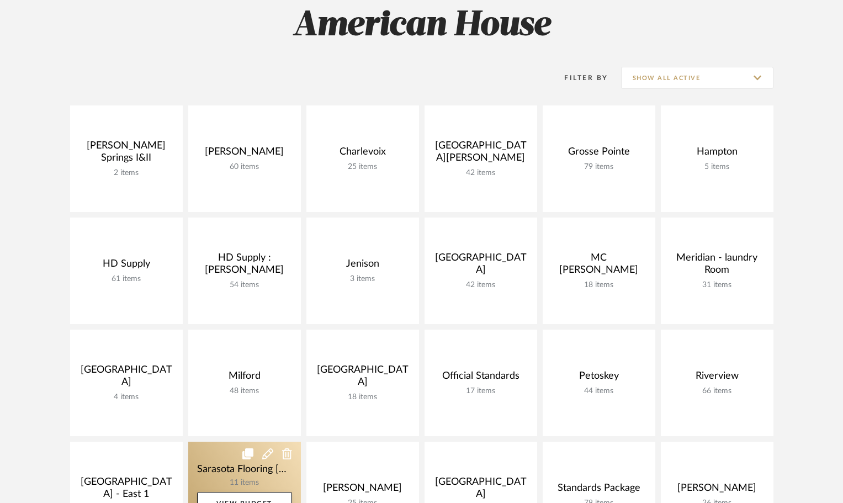
scroll to position [166, 0]
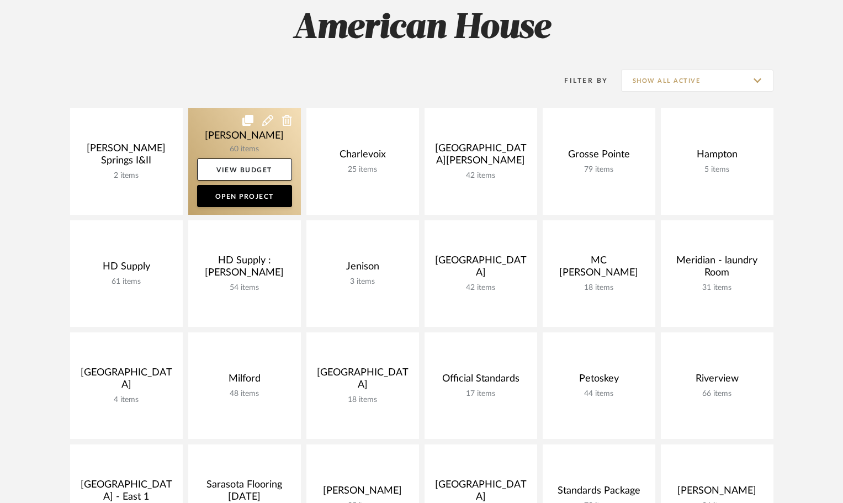
click at [204, 135] on link at bounding box center [244, 161] width 113 height 107
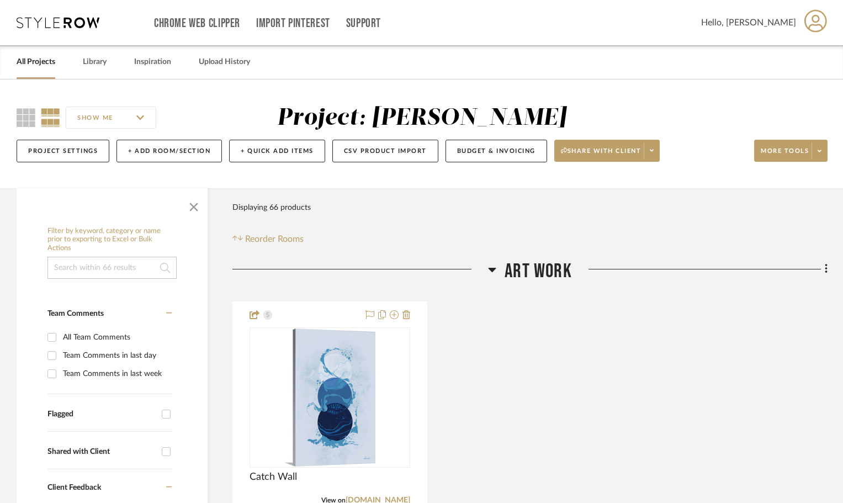
click at [491, 272] on icon at bounding box center [492, 269] width 8 height 13
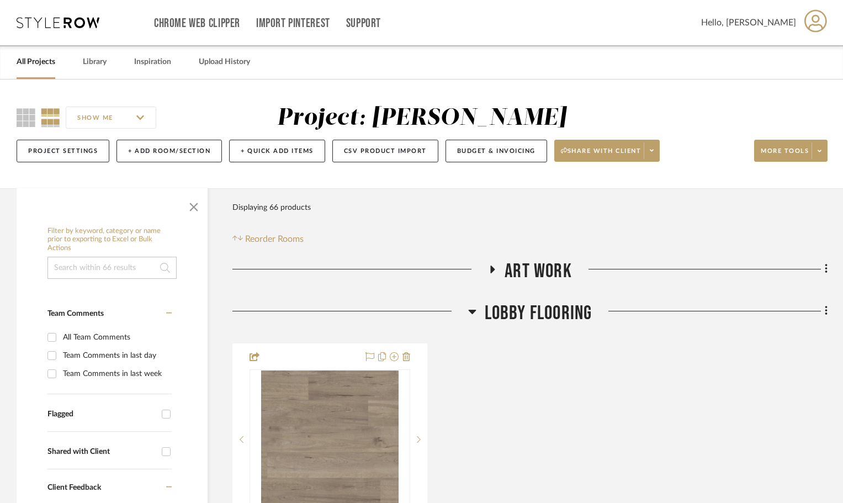
click at [474, 314] on icon at bounding box center [472, 311] width 8 height 13
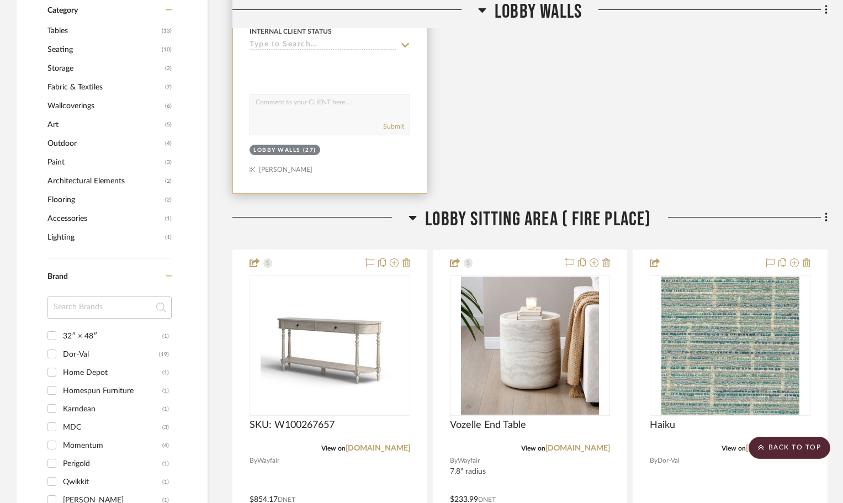
scroll to position [717, 0]
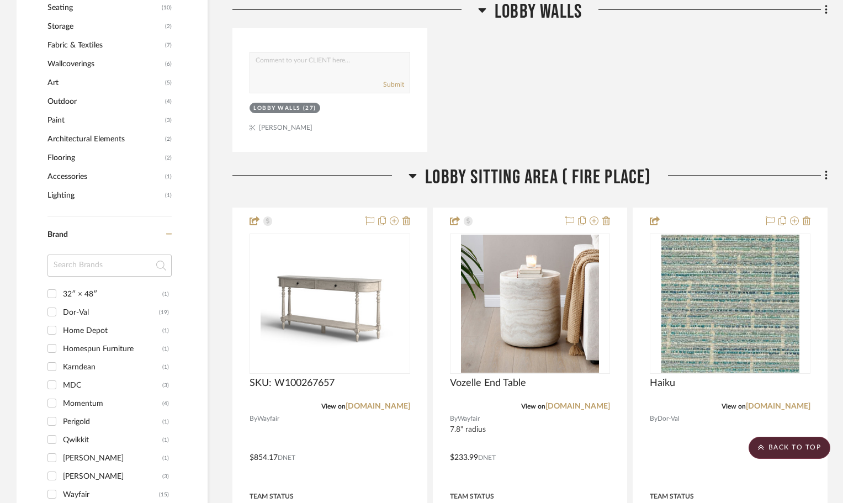
click at [408, 178] on icon at bounding box center [412, 175] width 8 height 13
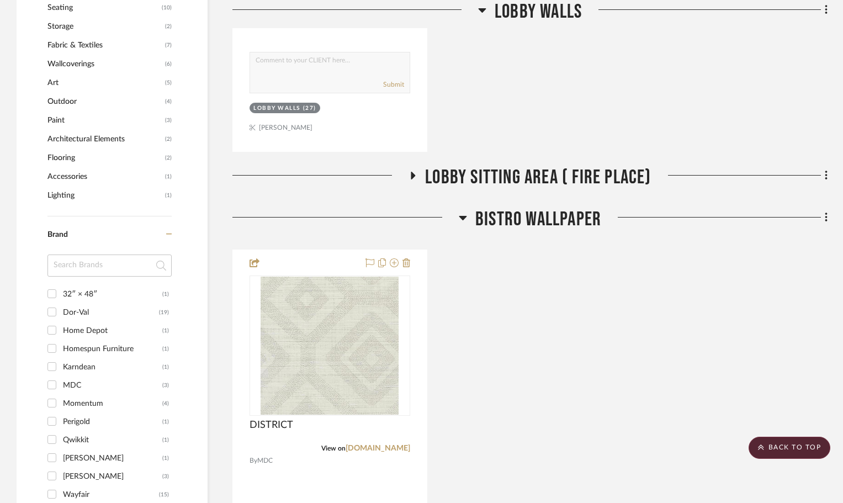
click at [464, 216] on icon at bounding box center [463, 217] width 8 height 13
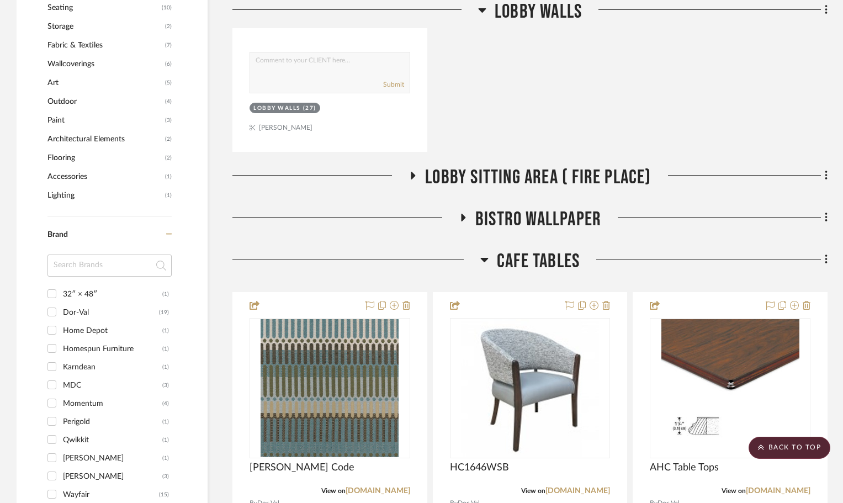
click at [482, 254] on icon at bounding box center [484, 259] width 8 height 13
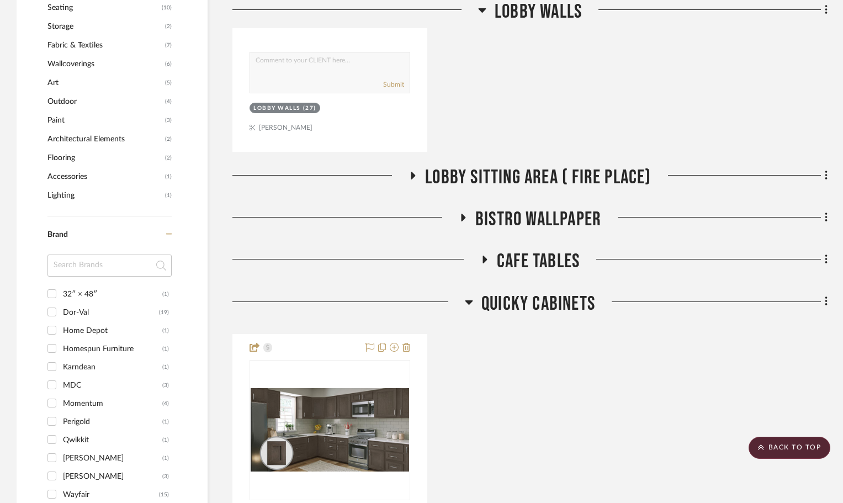
click at [467, 301] on icon at bounding box center [469, 302] width 8 height 4
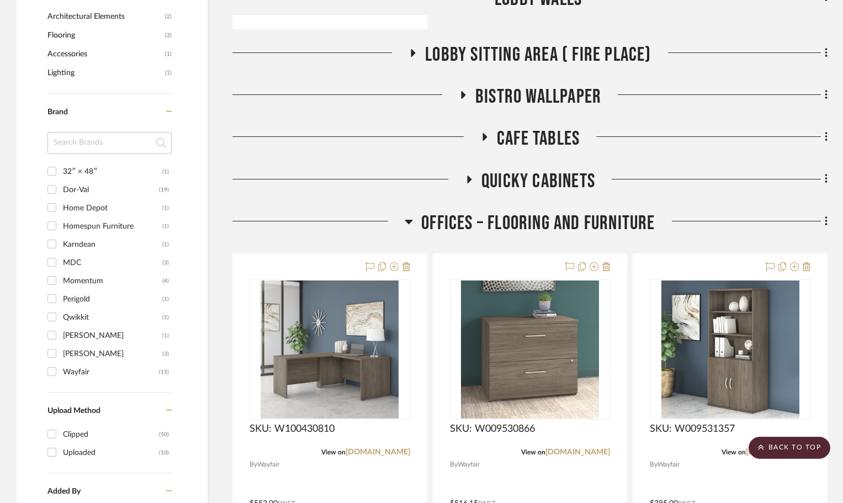
scroll to position [883, 0]
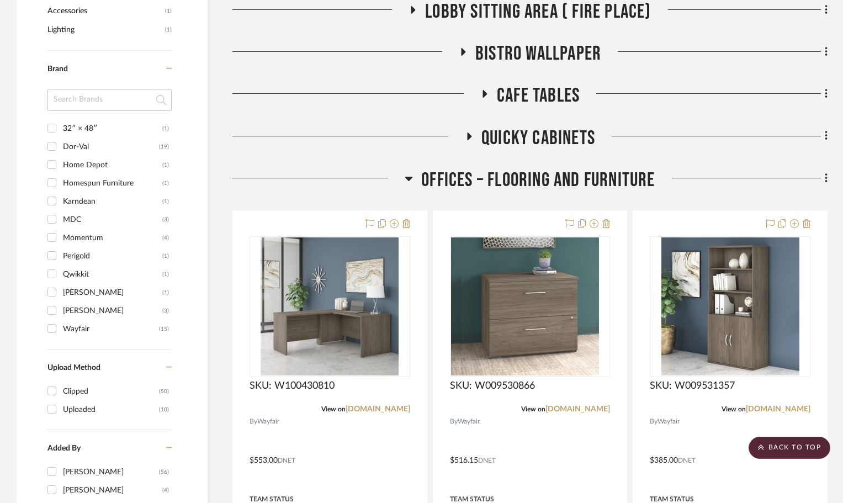
click at [406, 179] on icon at bounding box center [409, 178] width 8 height 13
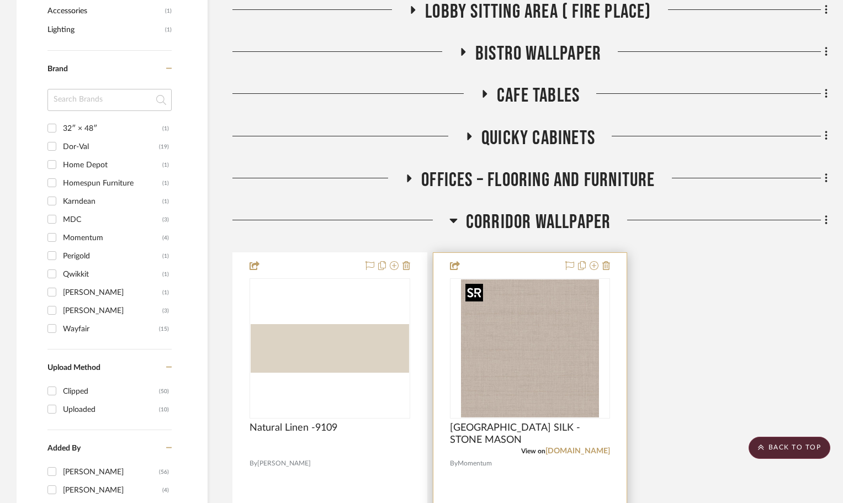
click at [0, 0] on img at bounding box center [0, 0] width 0 height 0
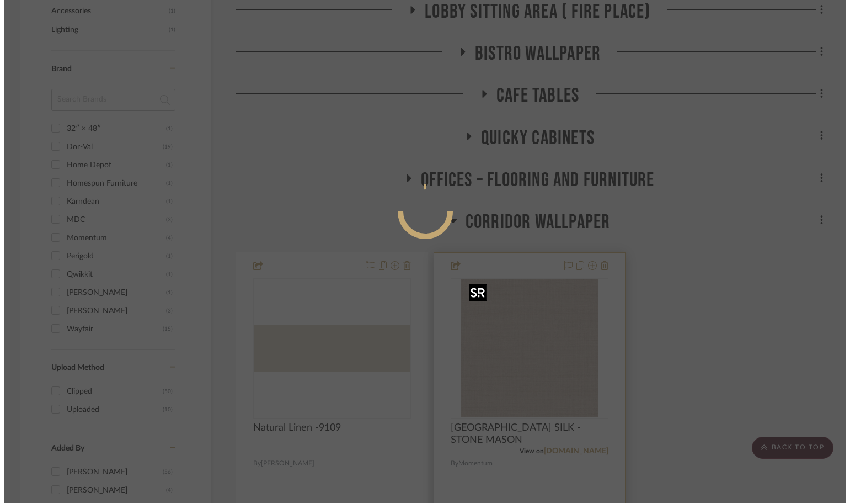
scroll to position [0, 0]
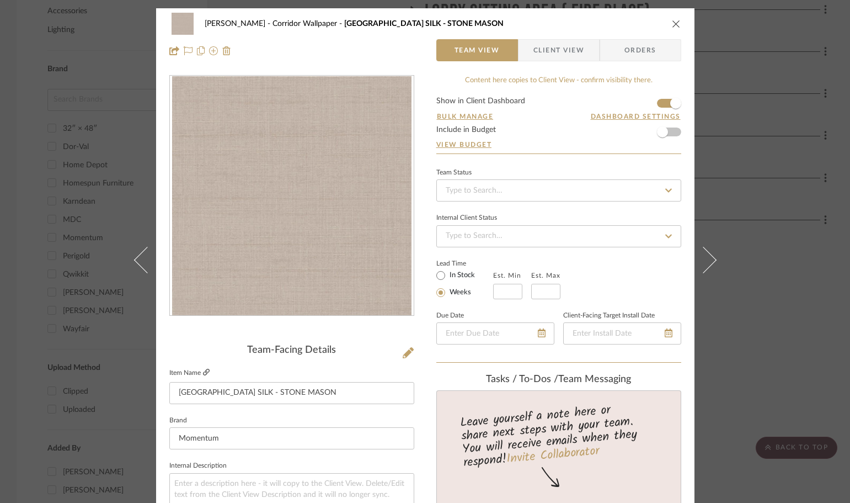
click at [203, 368] on link at bounding box center [206, 372] width 7 height 9
click at [314, 215] on img "0" at bounding box center [292, 196] width 240 height 240
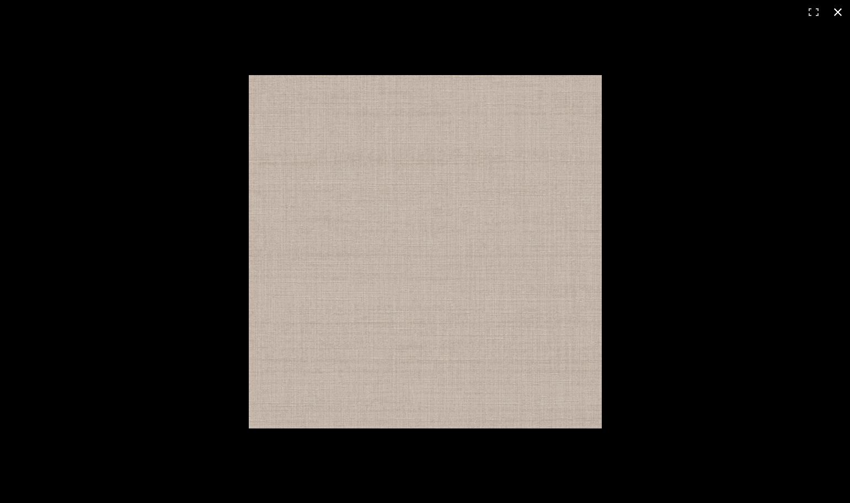
click at [840, 13] on button at bounding box center [838, 12] width 24 height 24
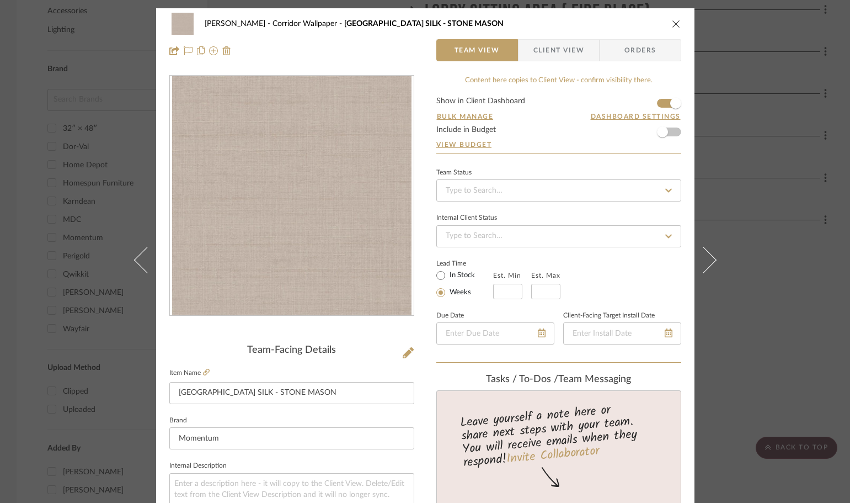
click at [674, 27] on icon "close" at bounding box center [676, 23] width 9 height 9
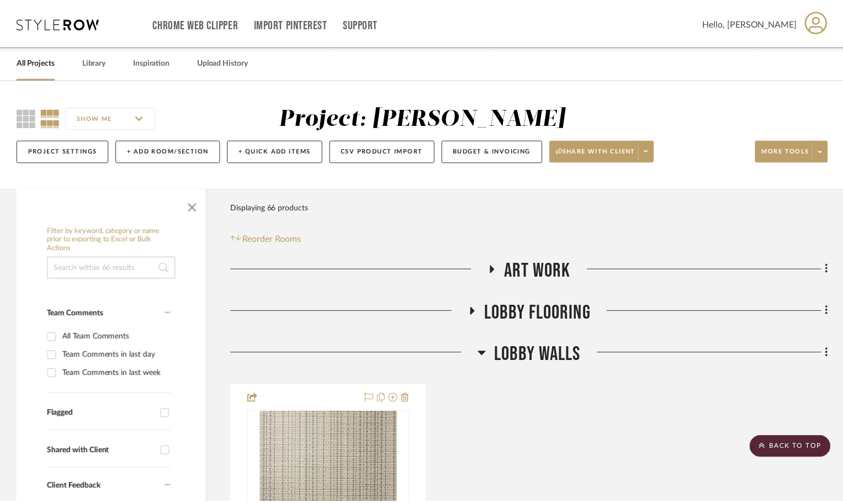
scroll to position [883, 0]
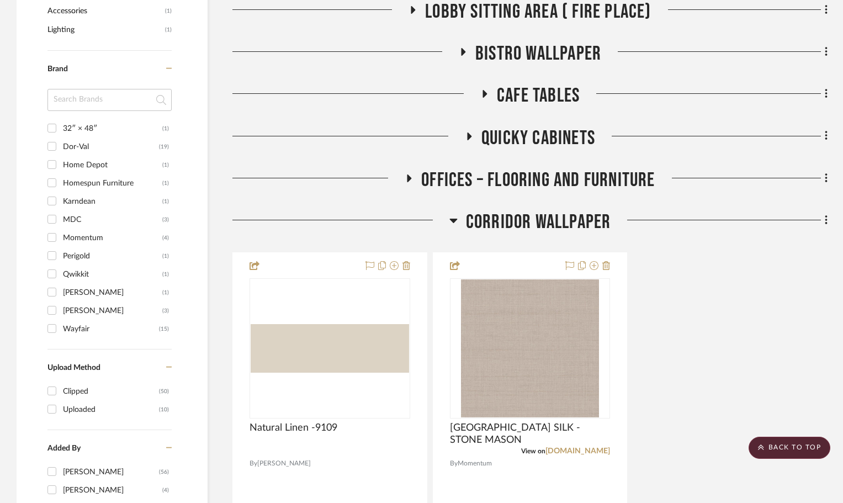
click at [454, 214] on icon at bounding box center [453, 220] width 8 height 13
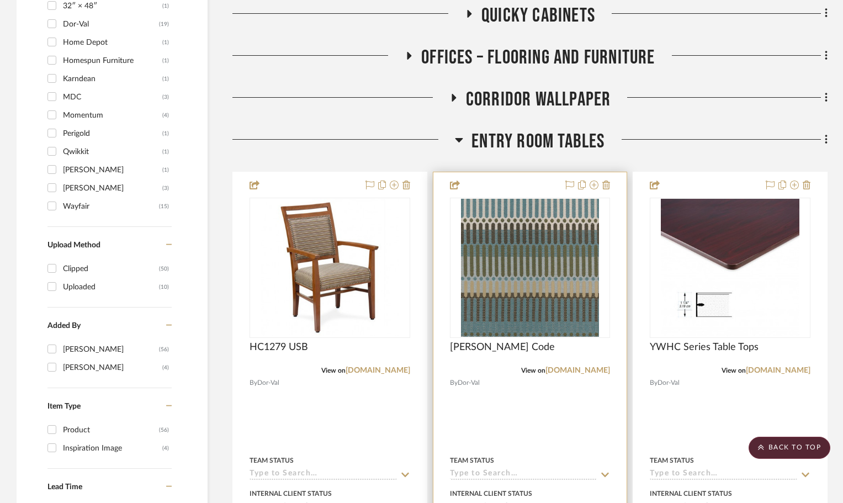
scroll to position [993, 0]
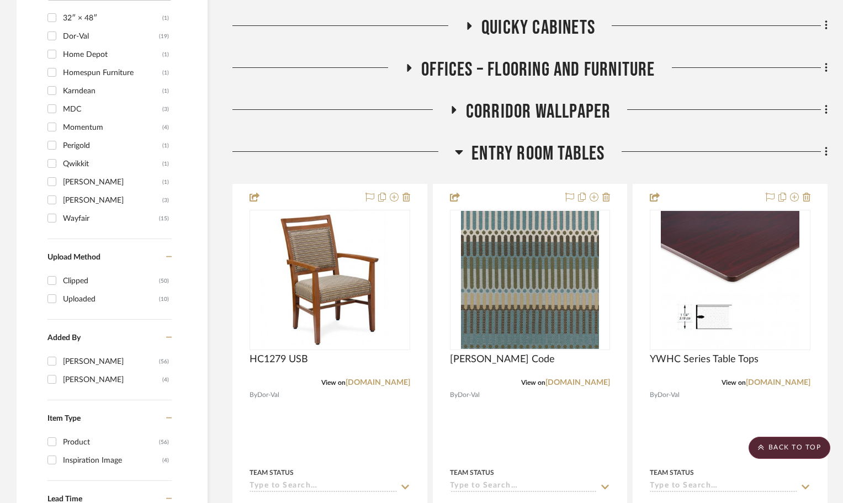
click at [456, 154] on icon at bounding box center [459, 151] width 8 height 13
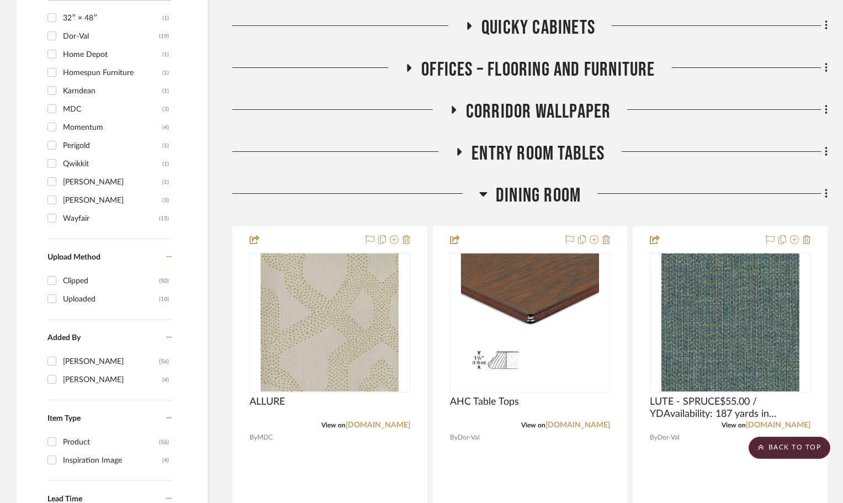
click at [482, 195] on icon at bounding box center [483, 194] width 8 height 4
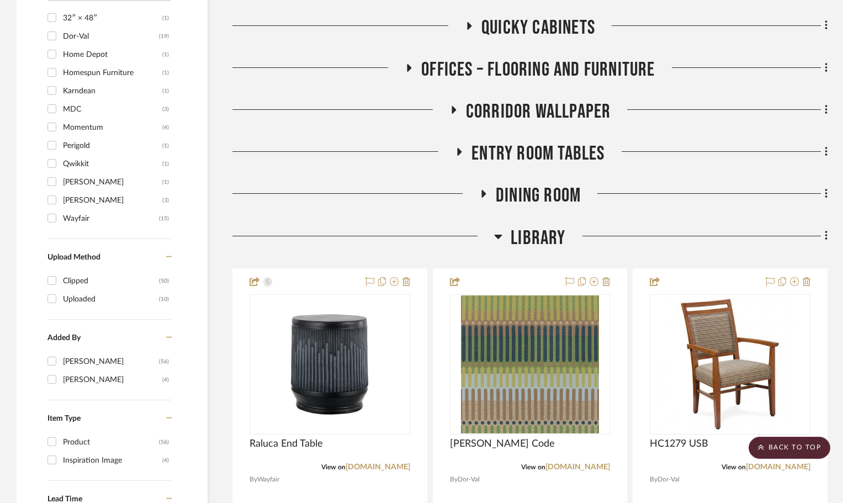
click at [494, 234] on icon at bounding box center [498, 236] width 8 height 13
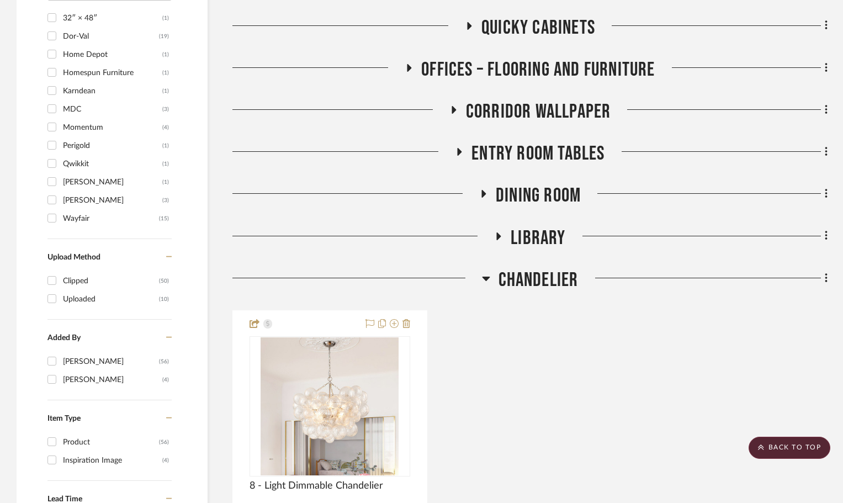
click at [487, 280] on icon at bounding box center [486, 278] width 8 height 13
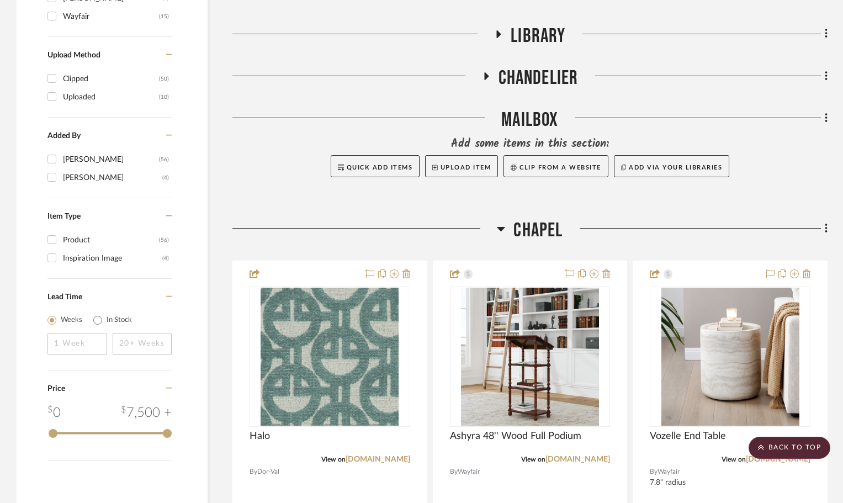
scroll to position [1214, 0]
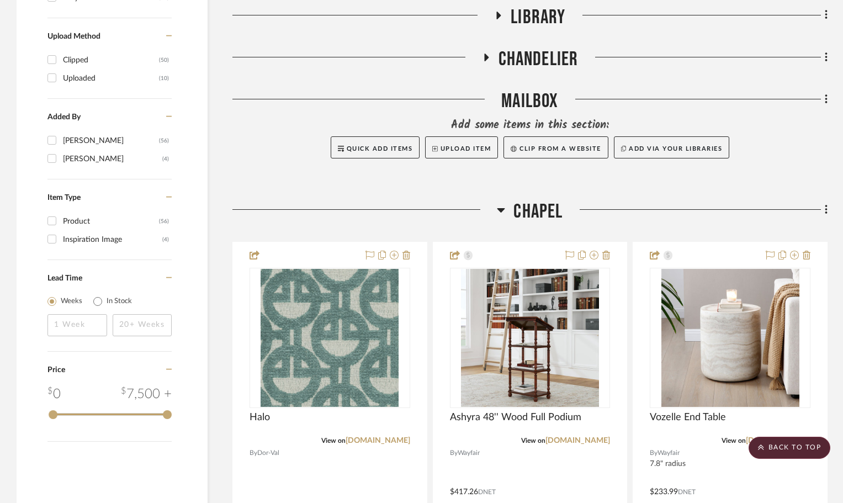
click at [502, 206] on icon at bounding box center [501, 209] width 8 height 13
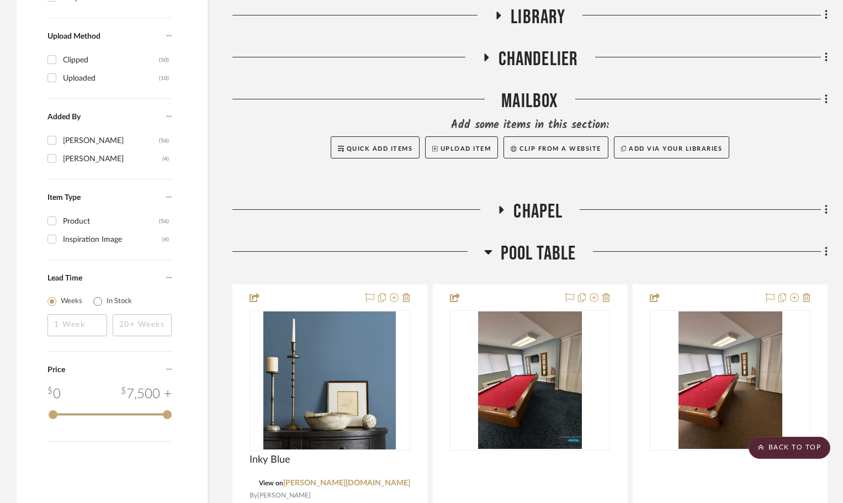
click at [492, 249] on h3 "Pool Table" at bounding box center [530, 254] width 92 height 24
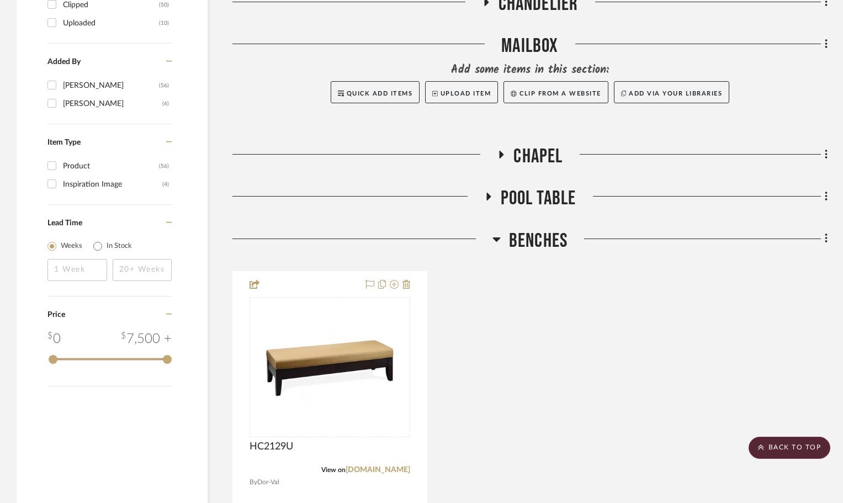
click at [494, 240] on icon at bounding box center [496, 238] width 8 height 13
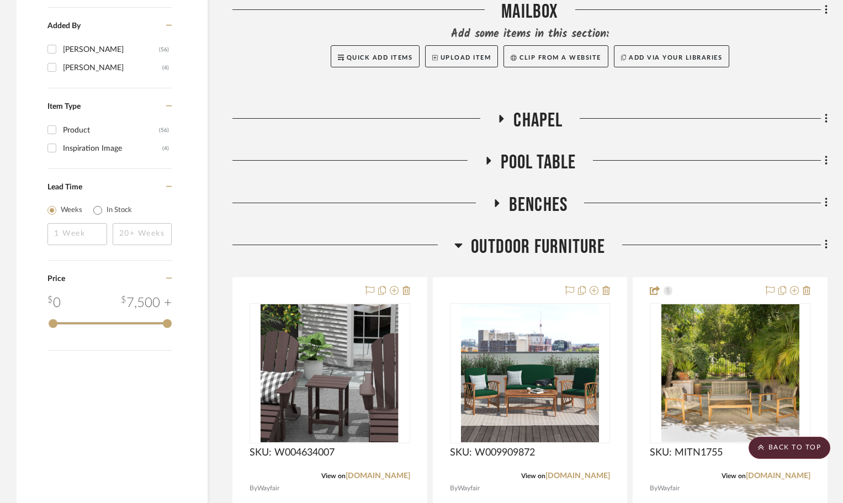
scroll to position [1324, 0]
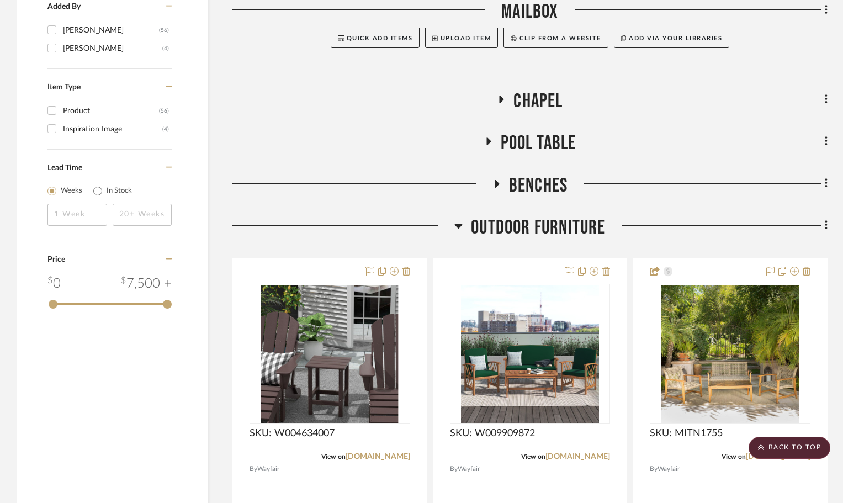
click at [458, 227] on icon at bounding box center [459, 226] width 8 height 4
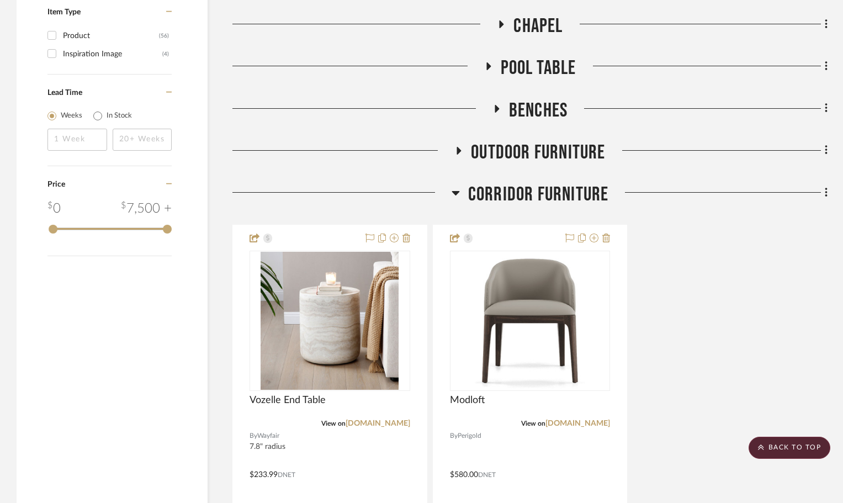
scroll to position [1380, 0]
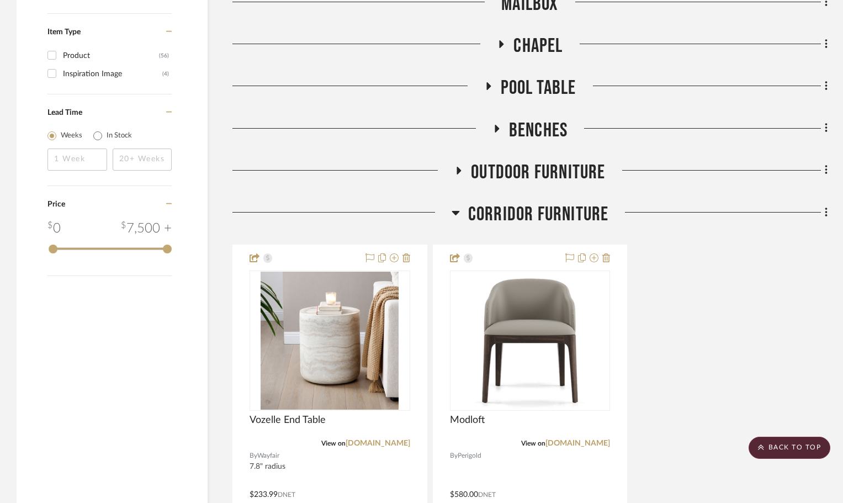
click at [455, 212] on icon at bounding box center [455, 213] width 8 height 4
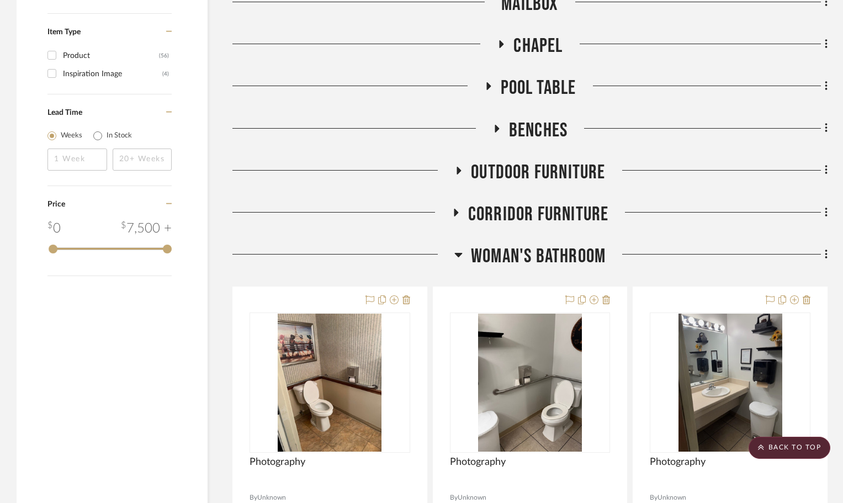
click at [458, 249] on icon at bounding box center [458, 254] width 8 height 13
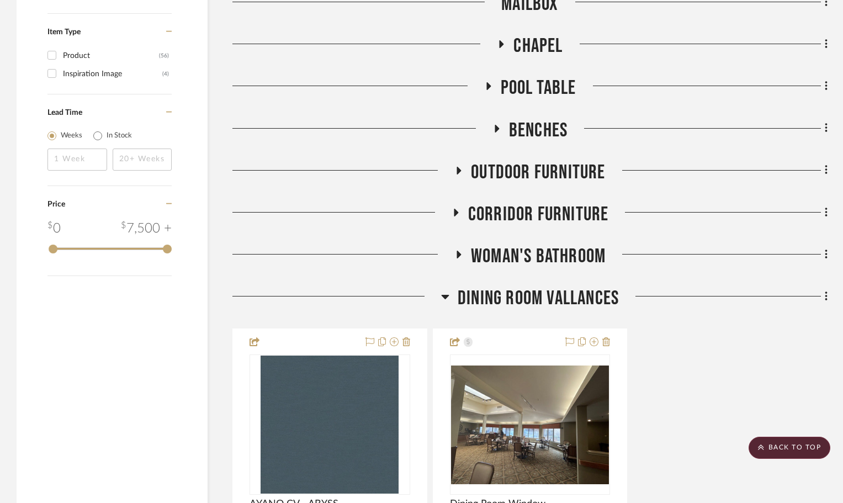
click at [438, 298] on div at bounding box center [336, 300] width 209 height 28
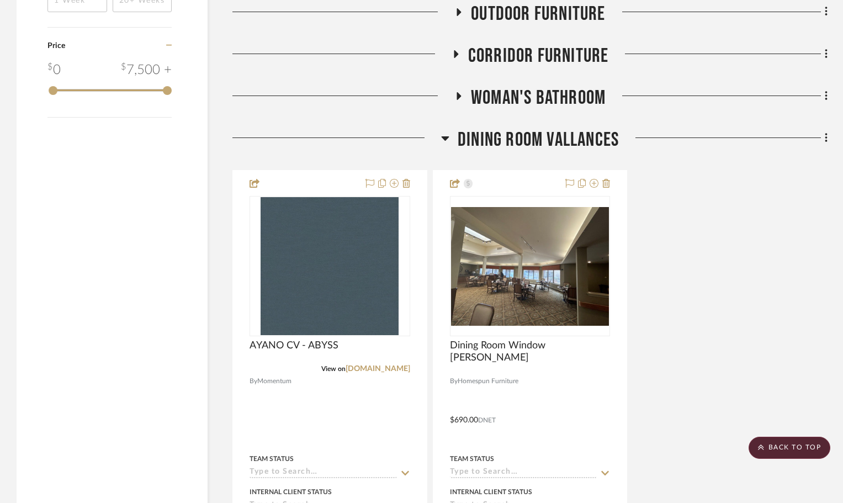
scroll to position [1545, 0]
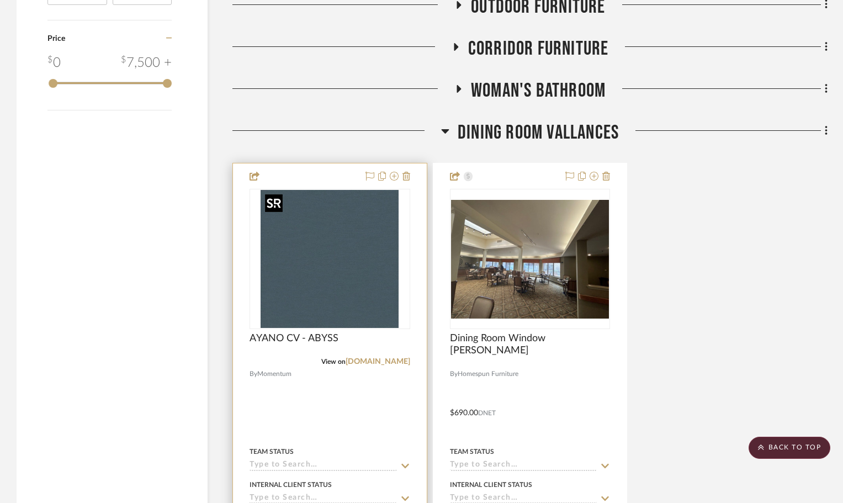
click at [0, 0] on img at bounding box center [0, 0] width 0 height 0
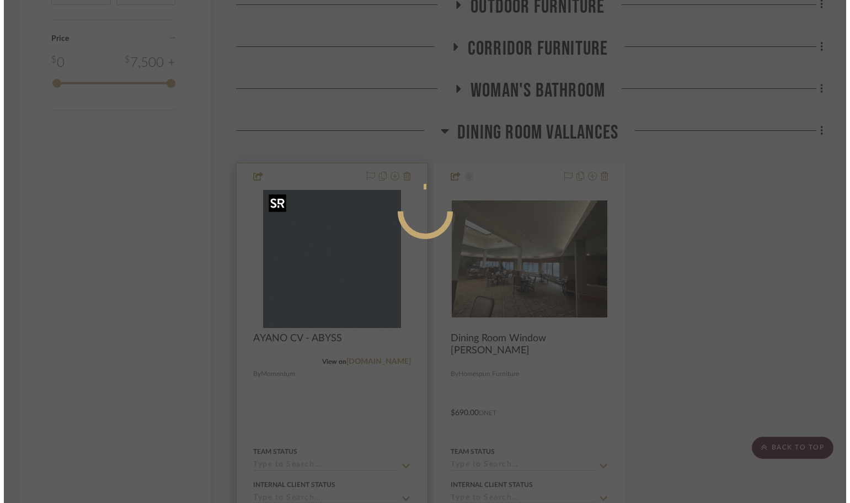
scroll to position [0, 0]
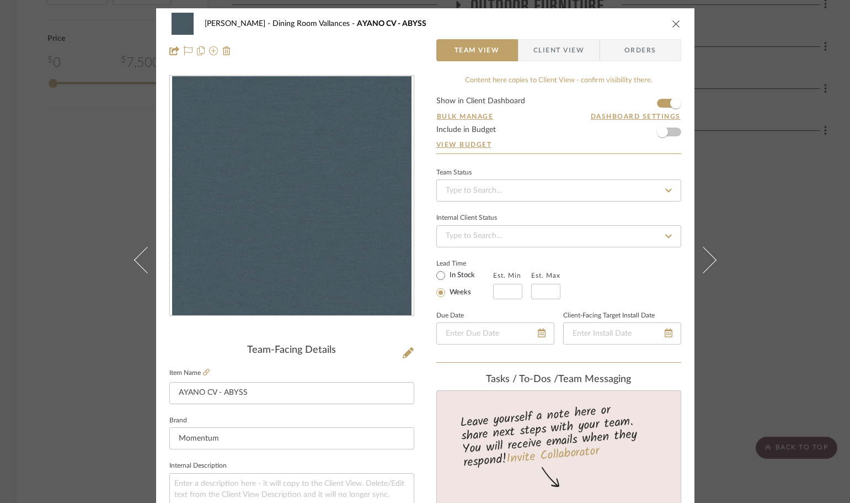
click at [672, 25] on icon "close" at bounding box center [676, 23] width 9 height 9
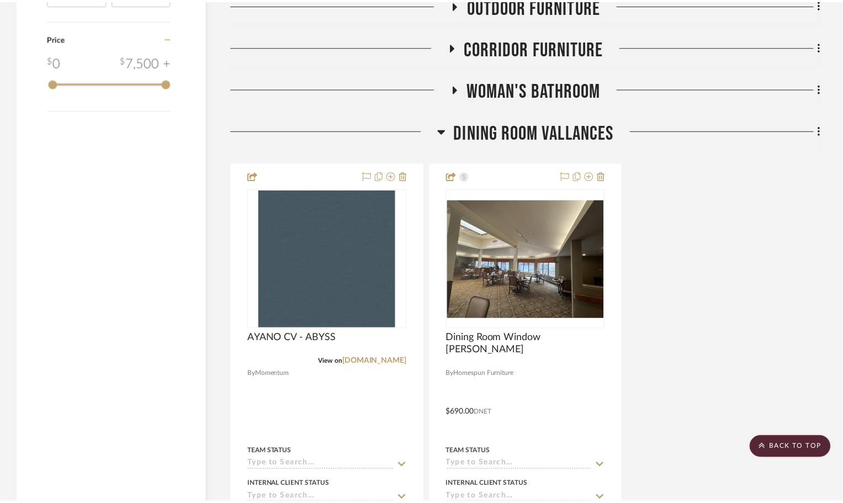
scroll to position [1545, 0]
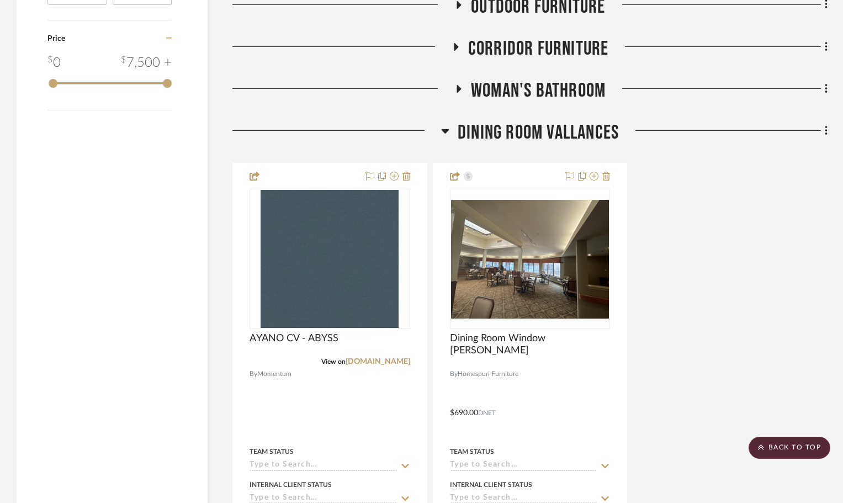
click at [441, 130] on icon at bounding box center [445, 131] width 8 height 4
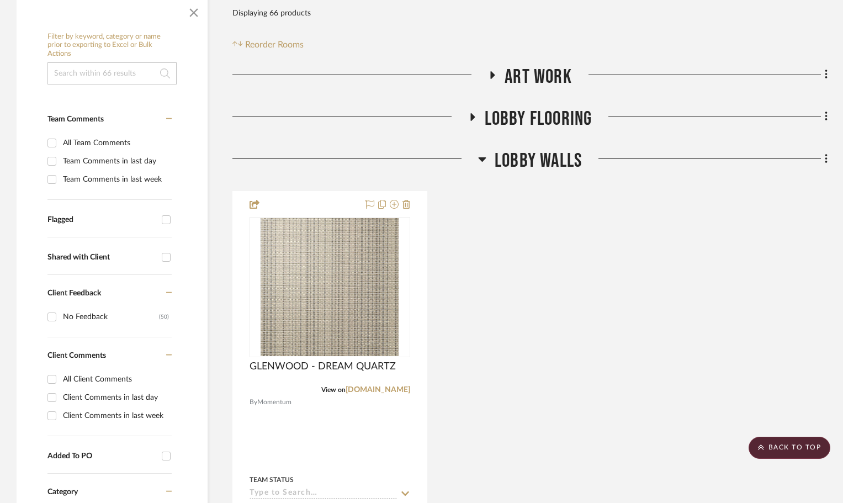
scroll to position [174, 0]
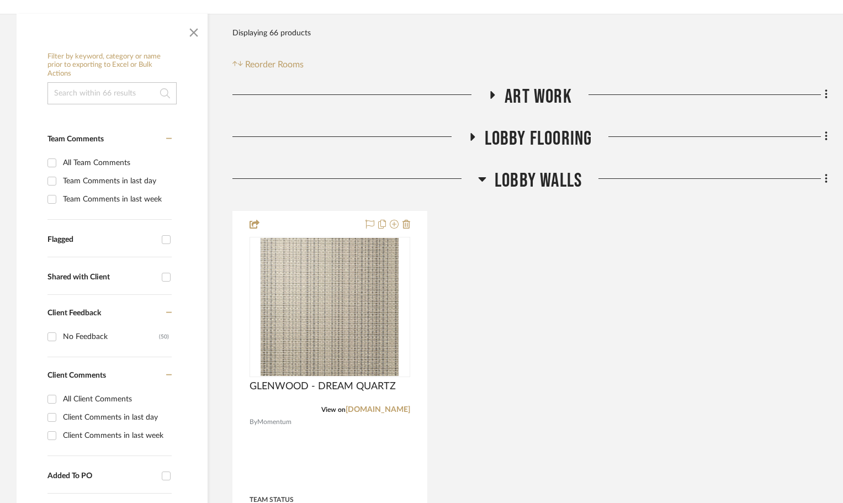
click at [479, 177] on icon at bounding box center [482, 178] width 8 height 13
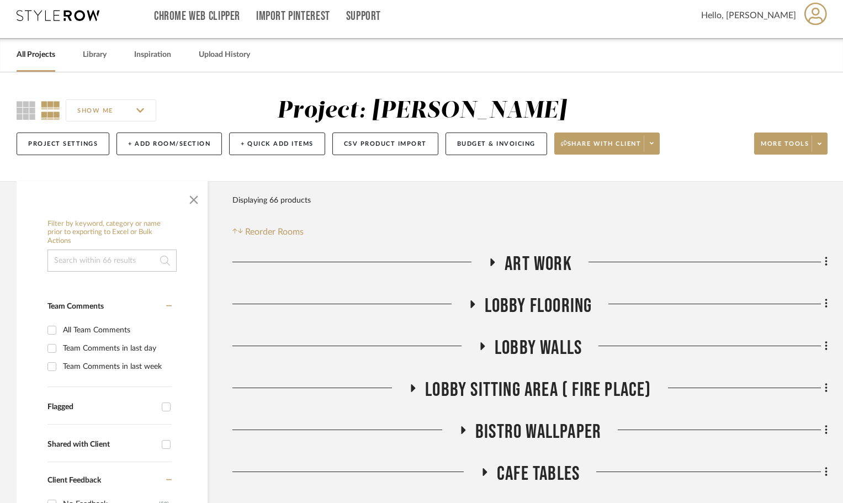
scroll to position [0, 0]
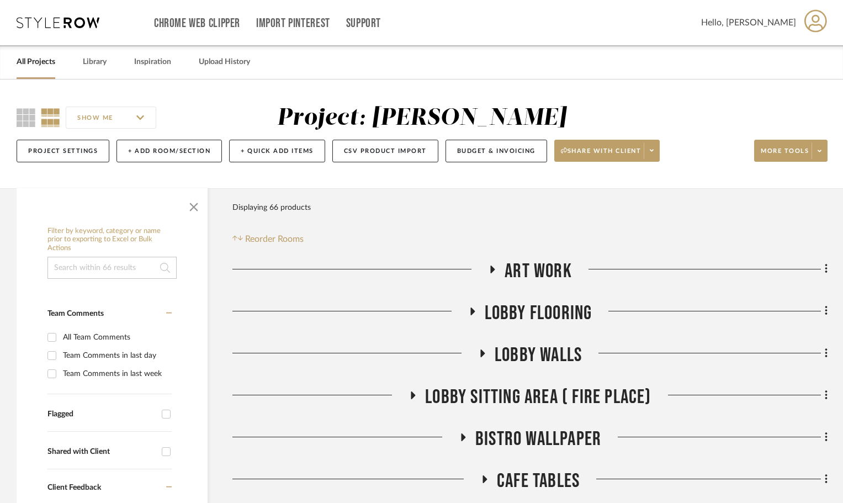
click at [63, 25] on icon at bounding box center [58, 22] width 83 height 11
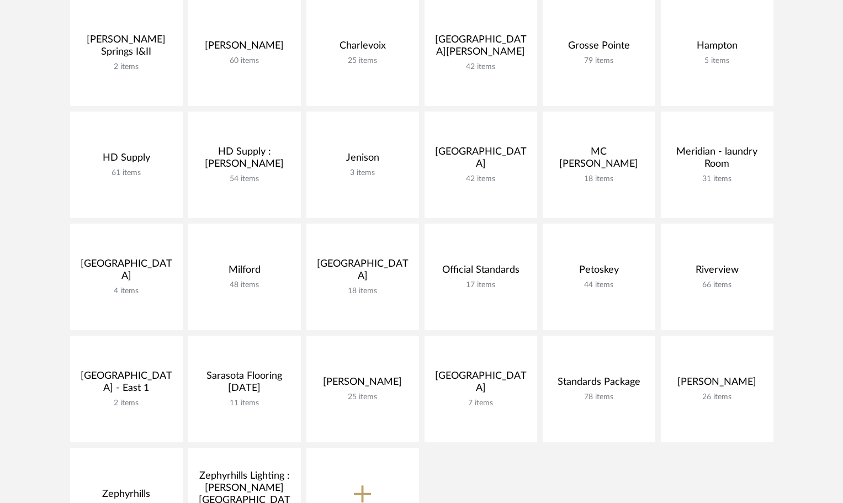
scroll to position [276, 0]
